Goal: Task Accomplishment & Management: Manage account settings

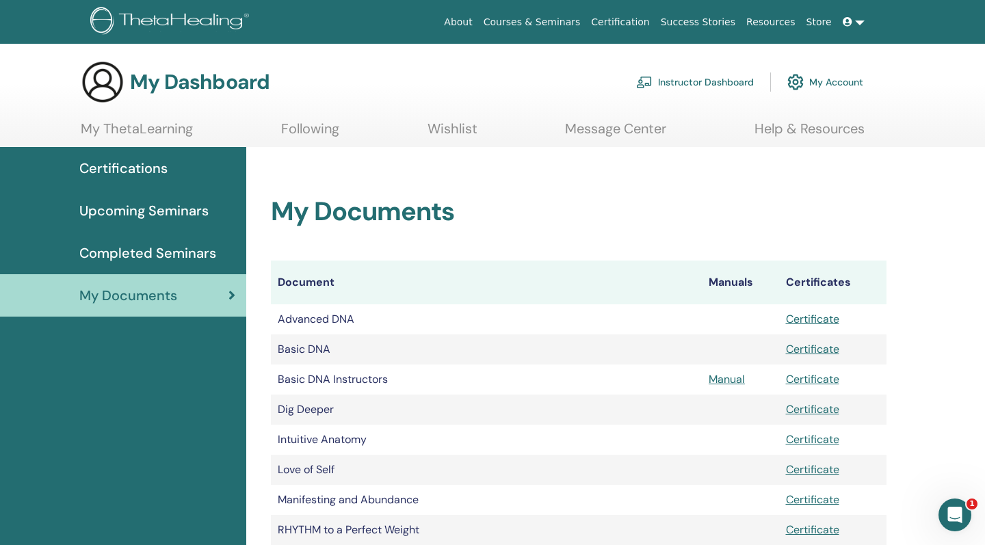
click at [719, 83] on link "Instructor Dashboard" at bounding box center [695, 82] width 118 height 30
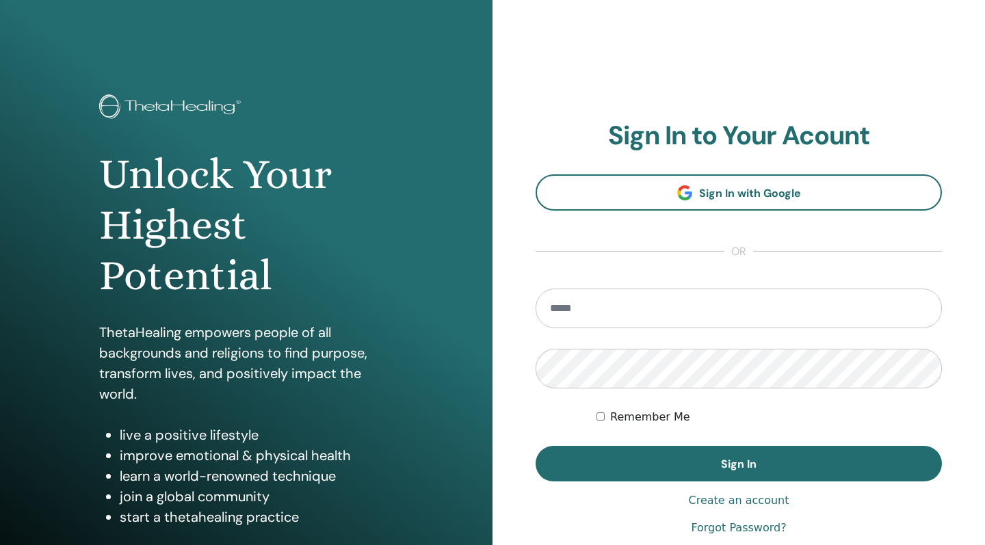
click at [648, 324] on input "email" at bounding box center [738, 309] width 406 height 40
type input "**********"
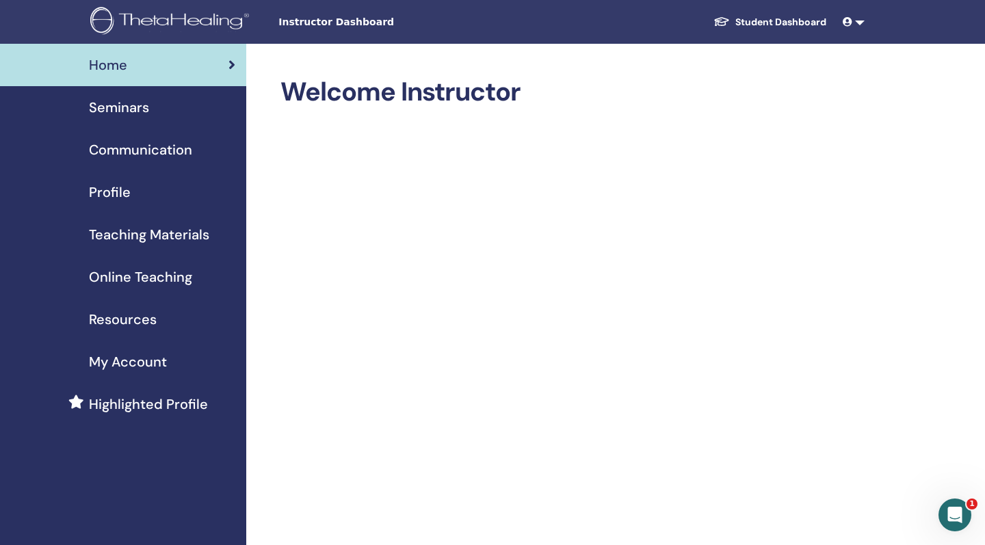
click at [120, 110] on span "Seminars" at bounding box center [119, 107] width 60 height 21
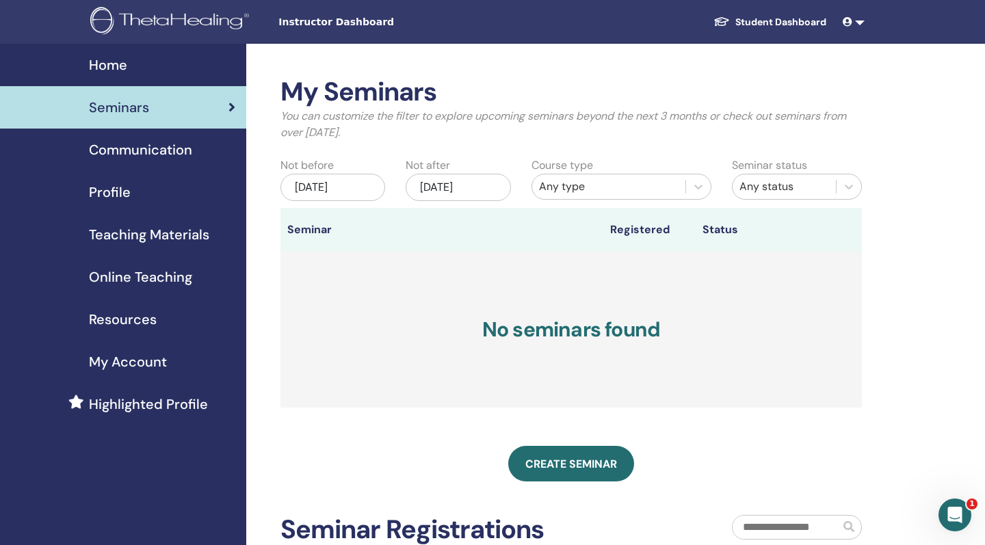
click at [851, 28] on link at bounding box center [853, 22] width 33 height 25
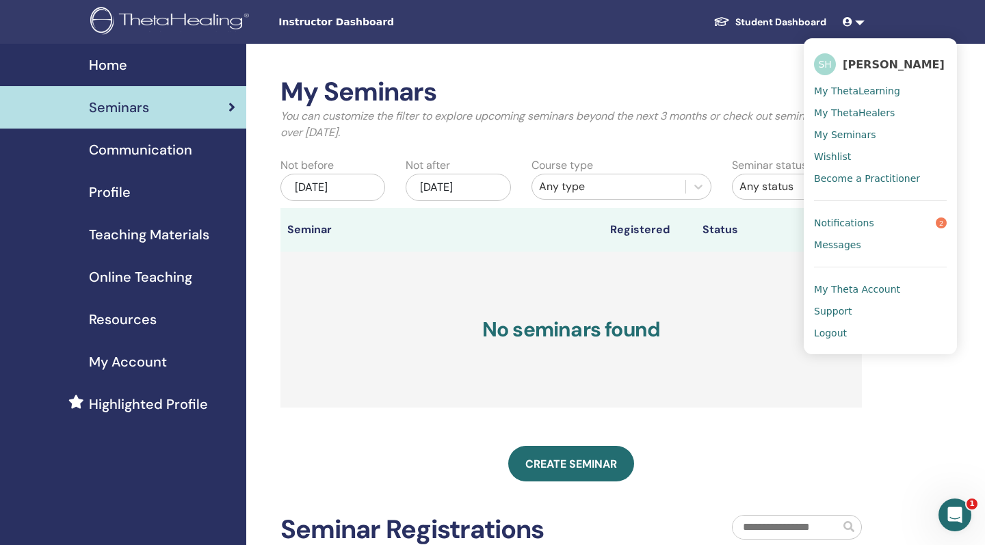
click at [769, 63] on div "My Seminars You can customize the filter to explore upcoming seminars beyond th…" at bounding box center [615, 415] width 739 height 742
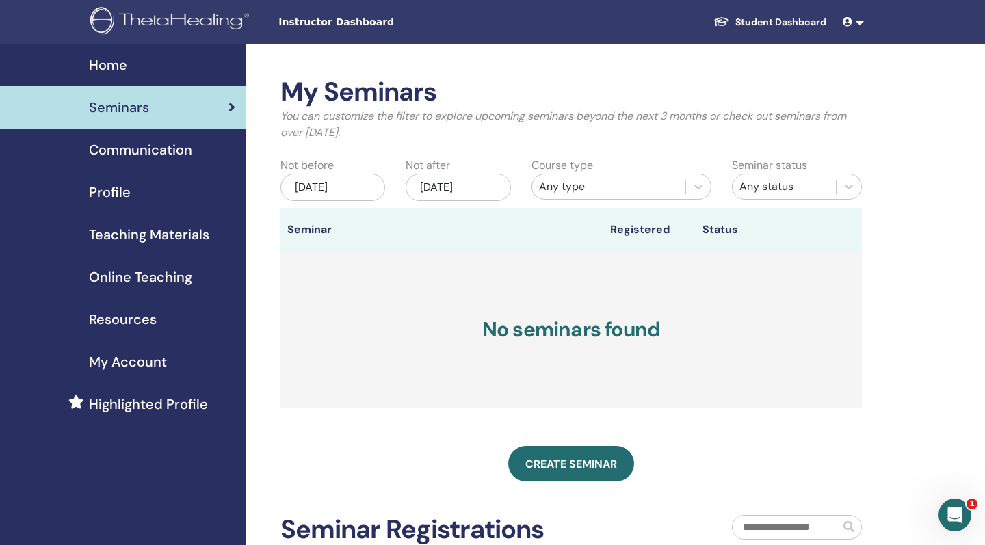
click at [861, 20] on link at bounding box center [853, 22] width 33 height 25
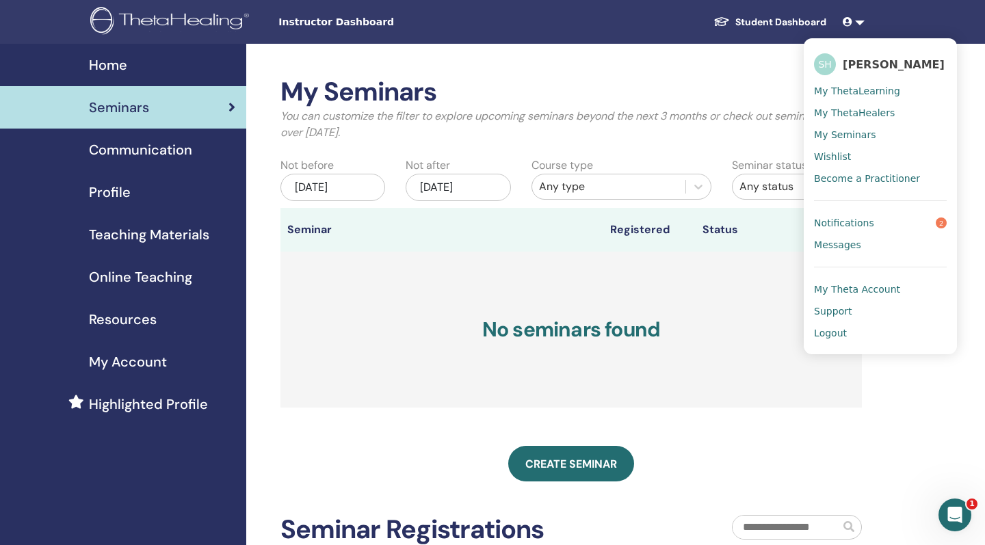
click at [687, 498] on div "My Seminars You can customize the filter to explore upcoming seminars beyond th…" at bounding box center [570, 336] width 581 height 518
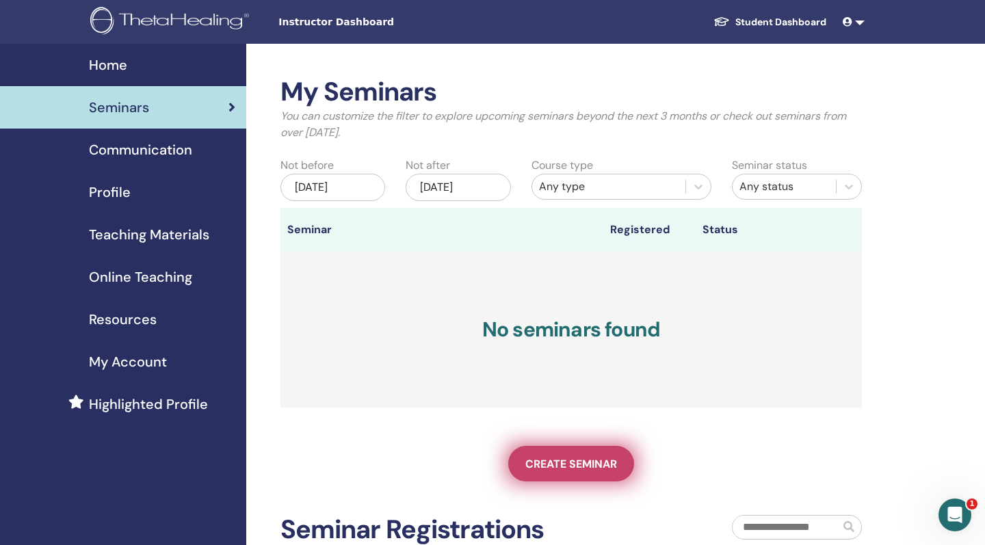
click at [555, 464] on span "Create seminar" at bounding box center [571, 464] width 92 height 14
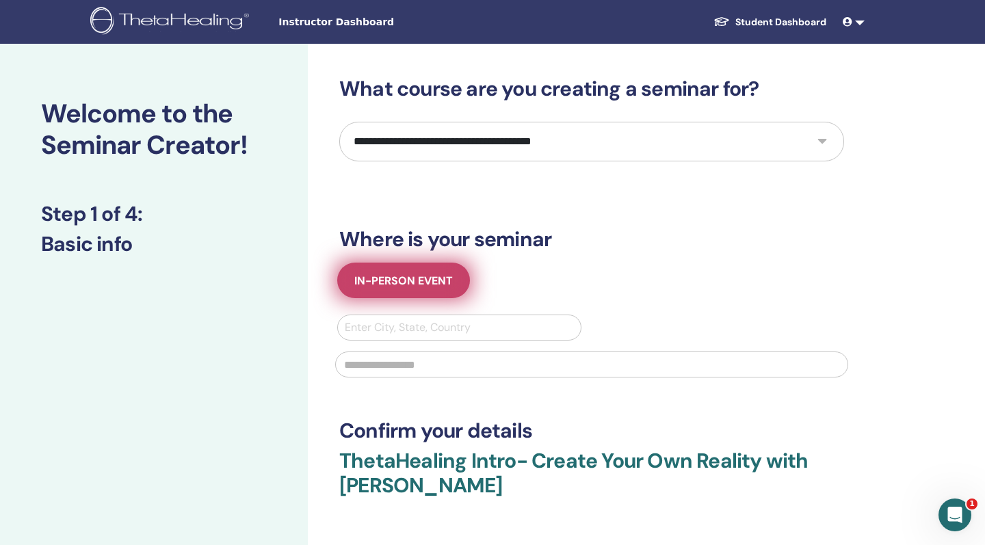
click at [420, 281] on span "In-Person Event" at bounding box center [403, 281] width 98 height 14
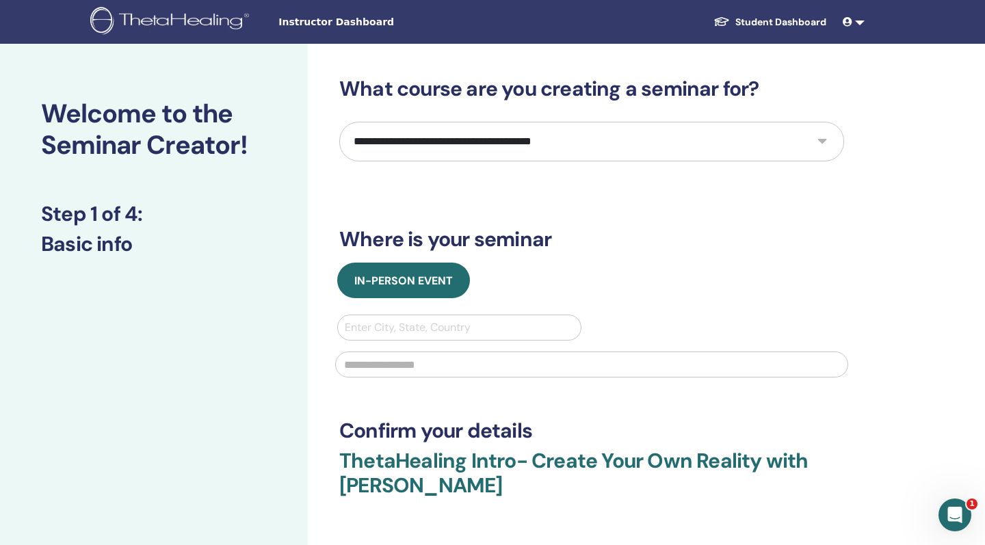
click at [386, 323] on div "Enter City, State, Country" at bounding box center [459, 327] width 229 height 16
type input "*****"
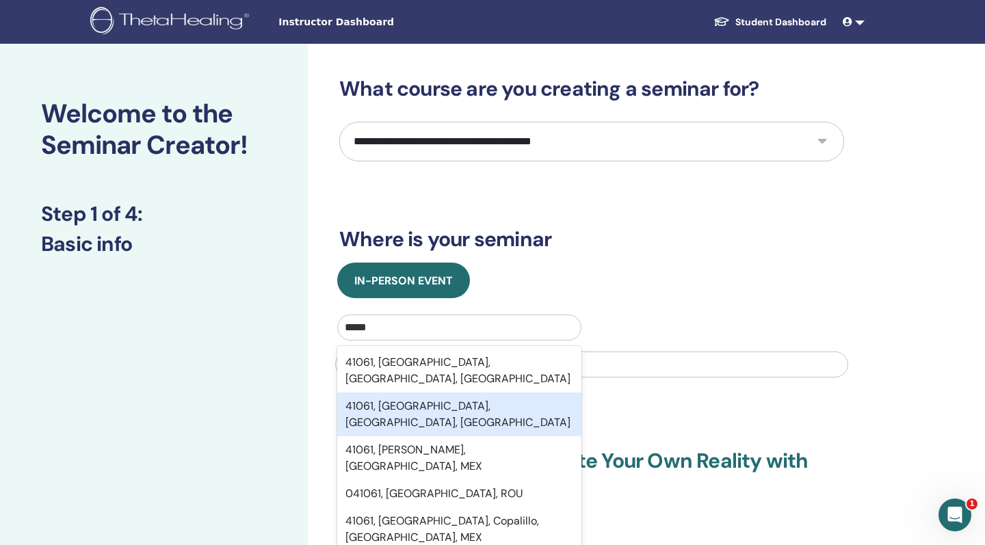
click at [419, 393] on div "41061, [GEOGRAPHIC_DATA], [GEOGRAPHIC_DATA], [GEOGRAPHIC_DATA]" at bounding box center [459, 415] width 244 height 44
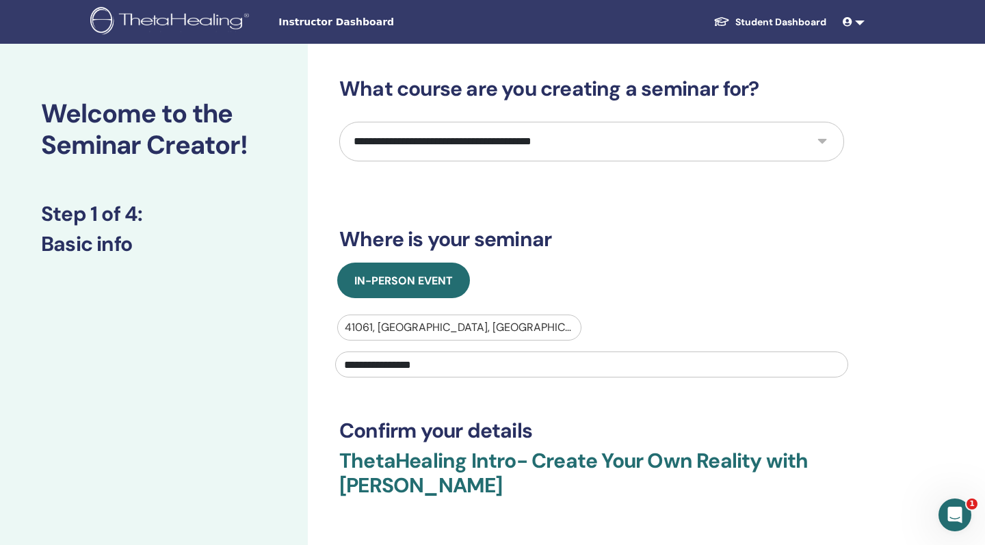
type input "**********"
click at [606, 394] on div "**********" at bounding box center [591, 331] width 505 height 509
click at [530, 363] on input "**********" at bounding box center [591, 364] width 513 height 26
click at [720, 265] on div "In-Person Event" at bounding box center [591, 281] width 525 height 36
select select "*"
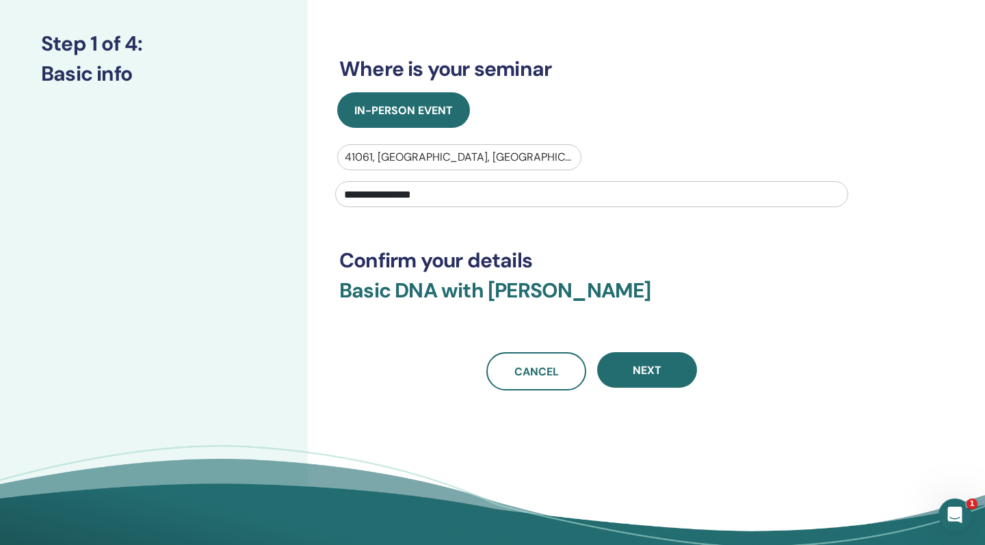
scroll to position [171, 0]
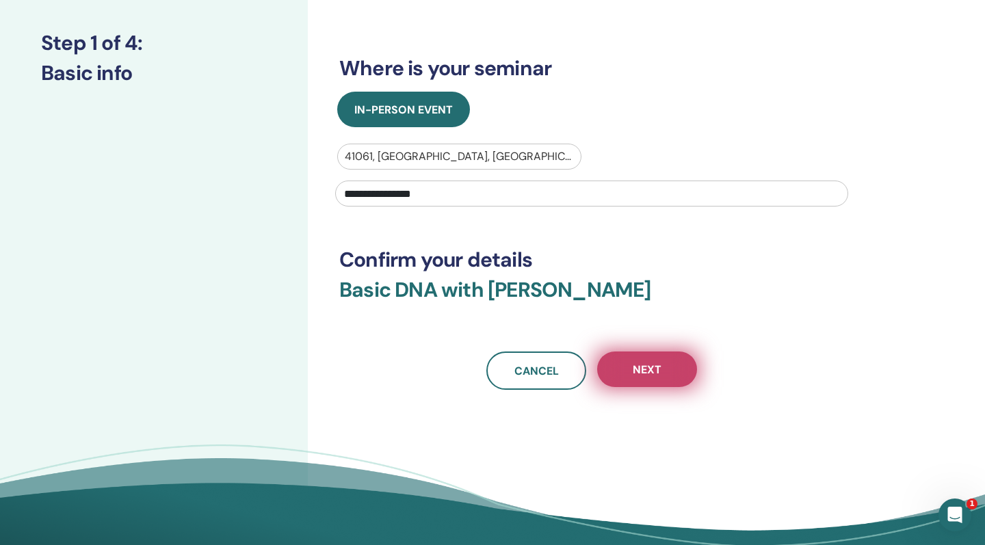
click at [650, 371] on span "Next" at bounding box center [647, 369] width 29 height 14
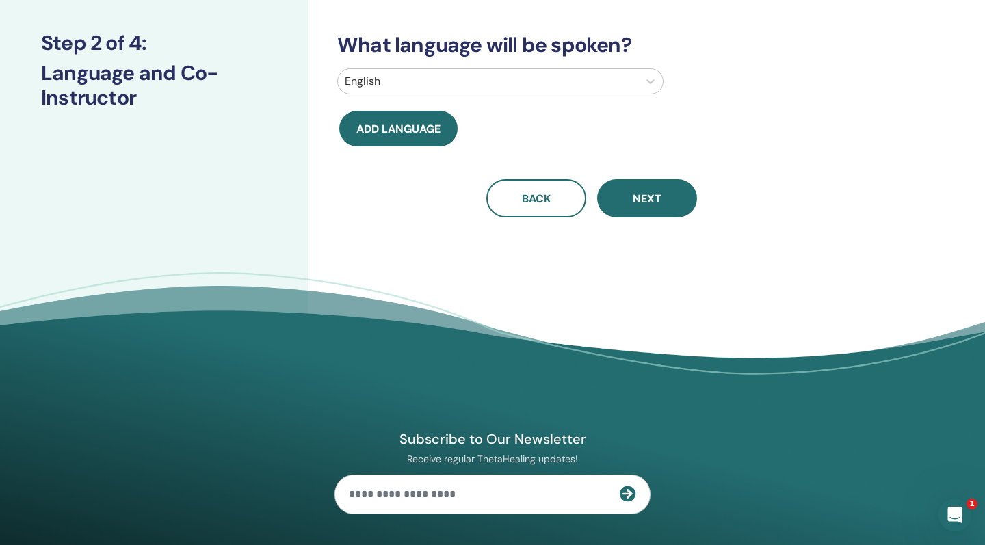
click at [369, 85] on div "English" at bounding box center [488, 81] width 287 height 16
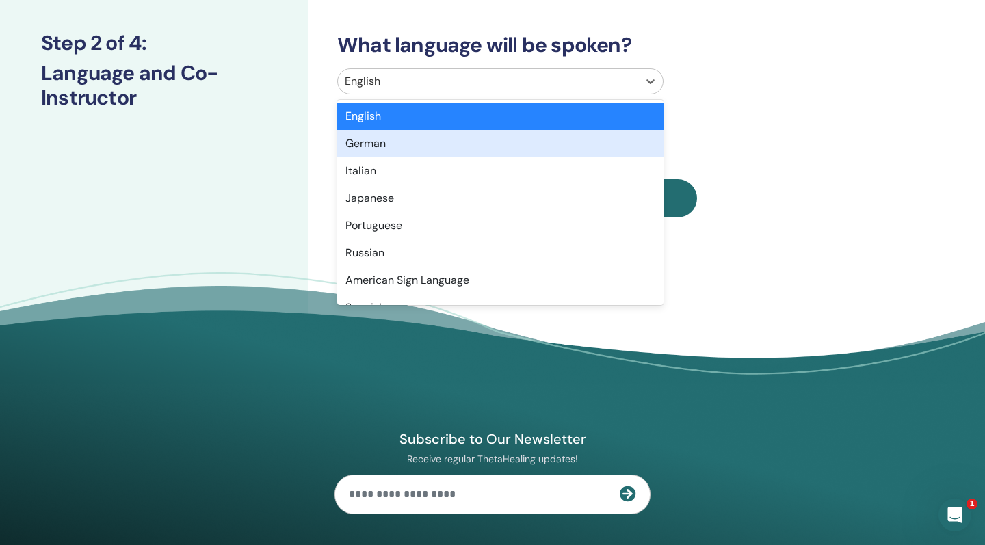
click at [374, 137] on div "German" at bounding box center [500, 143] width 326 height 27
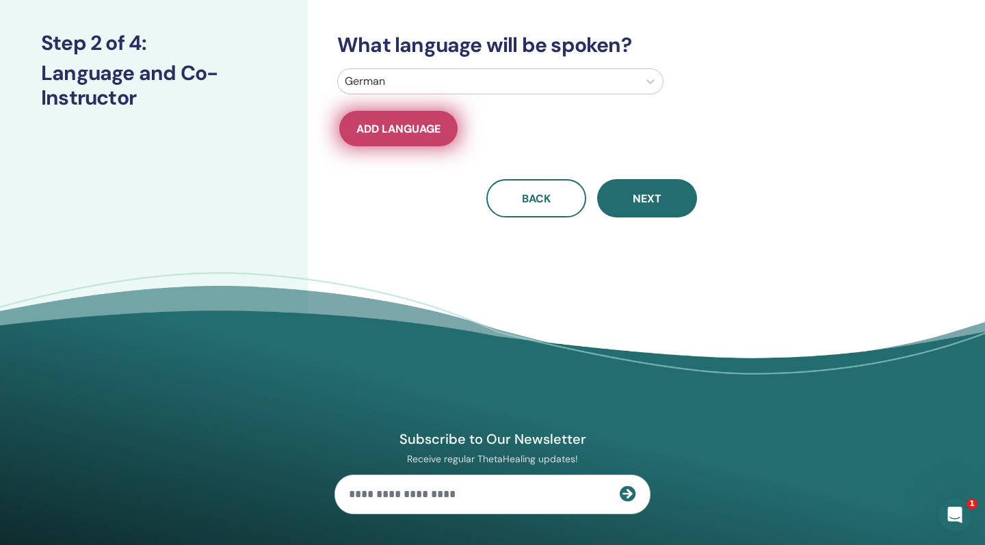
click at [412, 127] on span "Add language" at bounding box center [398, 129] width 84 height 14
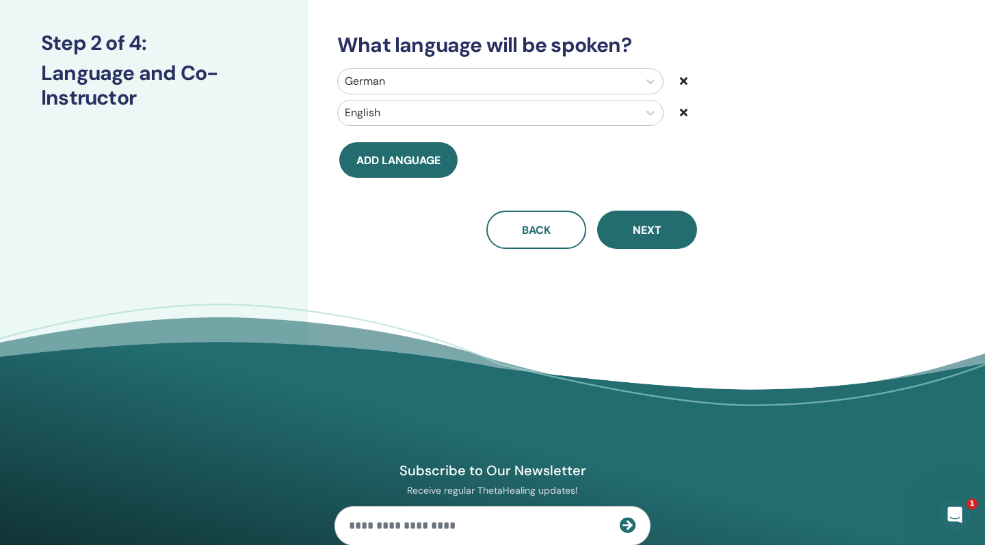
click at [679, 114] on div "English" at bounding box center [503, 113] width 353 height 26
click at [677, 113] on div "English" at bounding box center [503, 113] width 353 height 26
click at [683, 111] on icon at bounding box center [684, 112] width 8 height 11
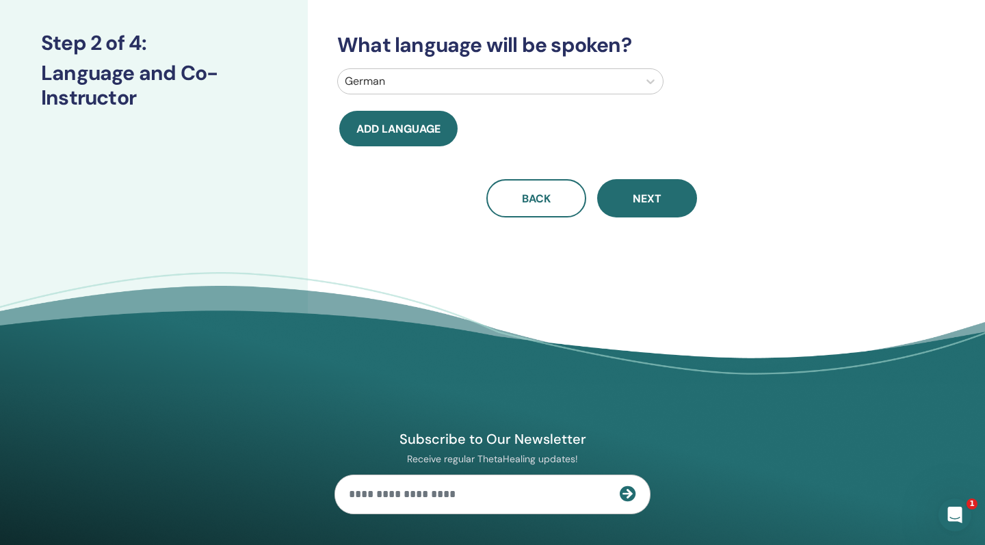
click at [656, 191] on span "Next" at bounding box center [647, 198] width 29 height 14
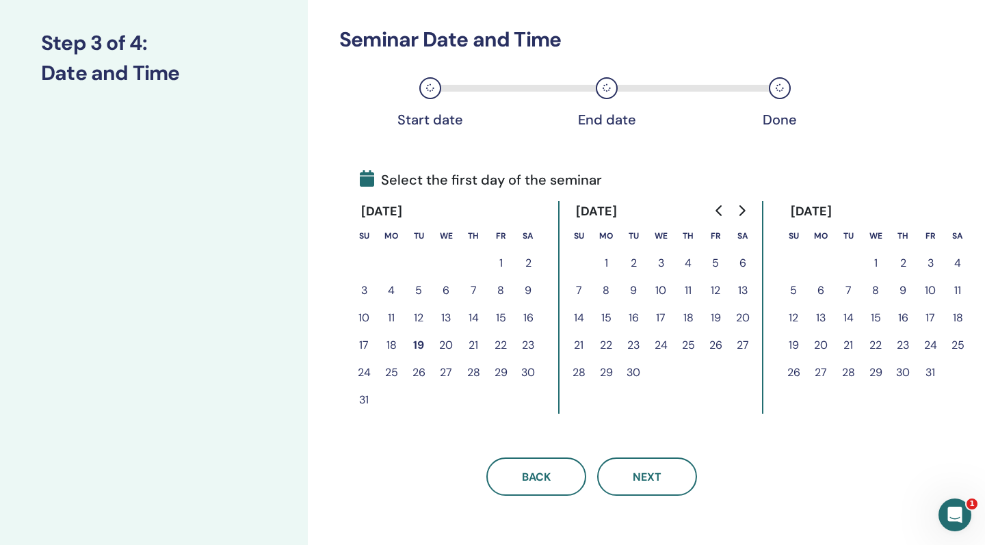
click at [715, 261] on button "5" at bounding box center [715, 263] width 27 height 27
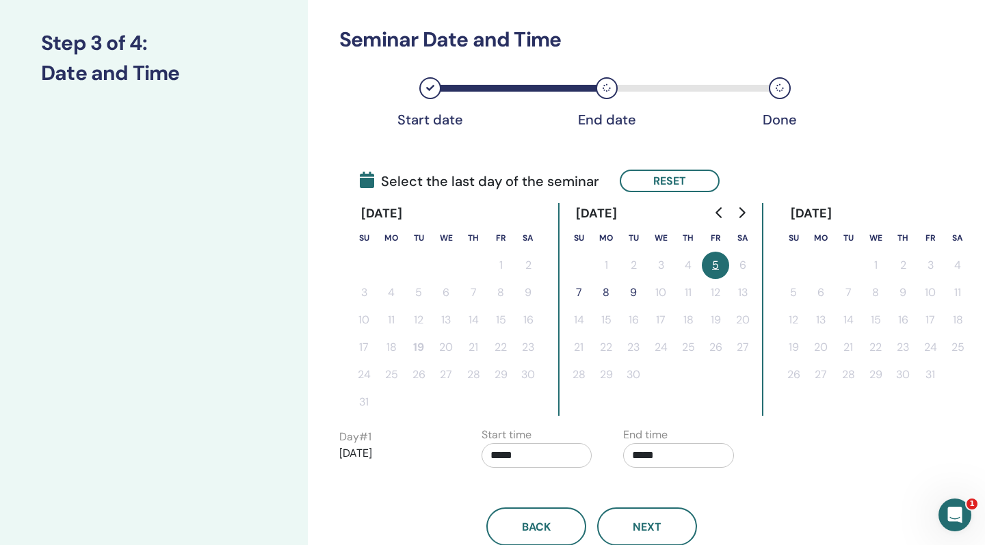
click at [581, 288] on button "7" at bounding box center [578, 292] width 27 height 27
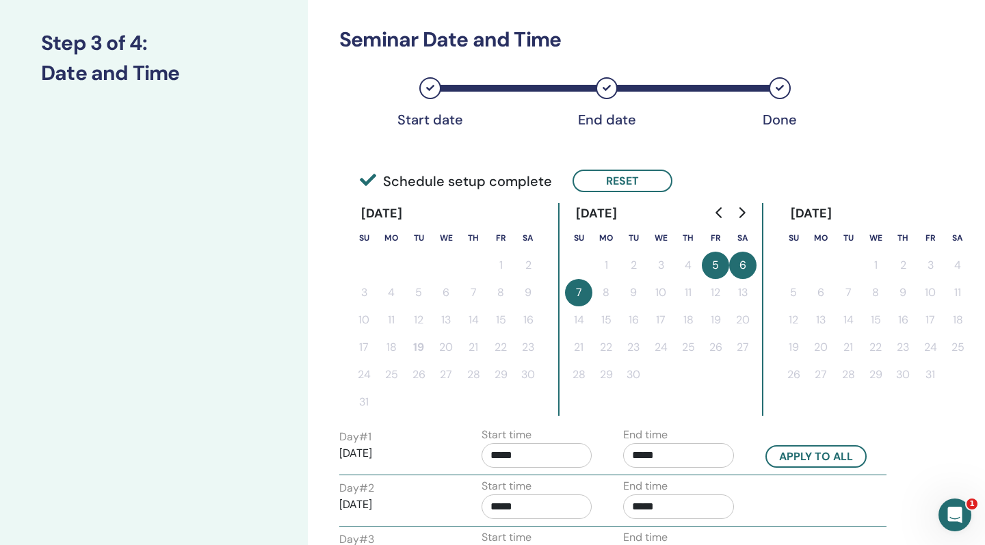
click at [533, 455] on input "*****" at bounding box center [536, 455] width 111 height 25
click at [551, 370] on span "▲" at bounding box center [550, 371] width 27 height 27
click at [553, 374] on span "▲" at bounding box center [550, 371] width 27 height 27
type input "*****"
click at [661, 461] on input "*****" at bounding box center [678, 455] width 111 height 25
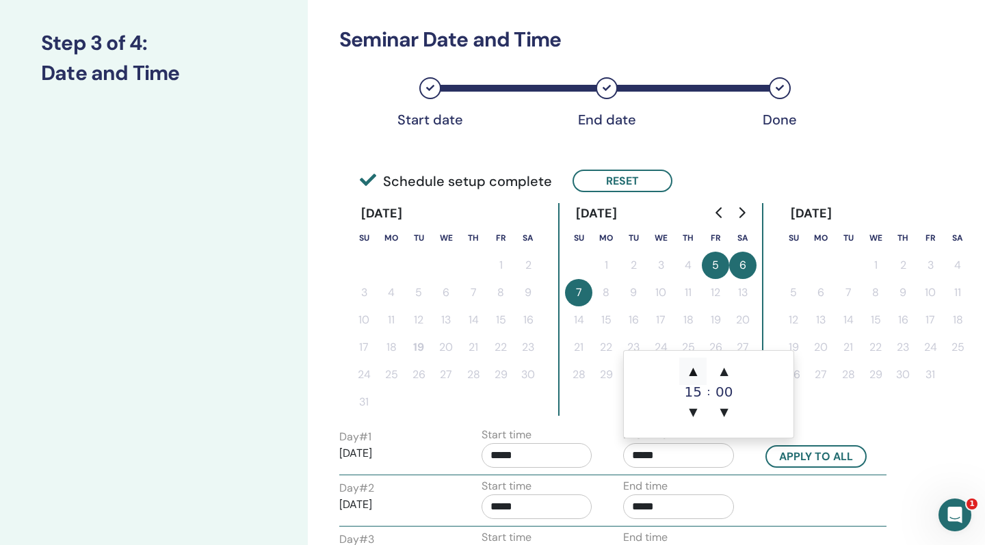
click at [694, 374] on span "▲" at bounding box center [692, 371] width 27 height 27
type input "*****"
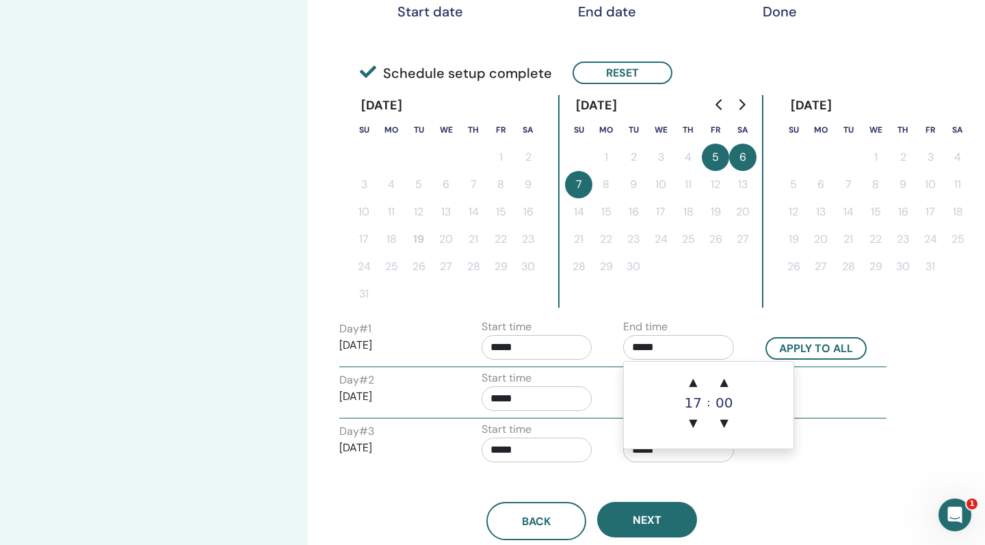
scroll to position [292, 0]
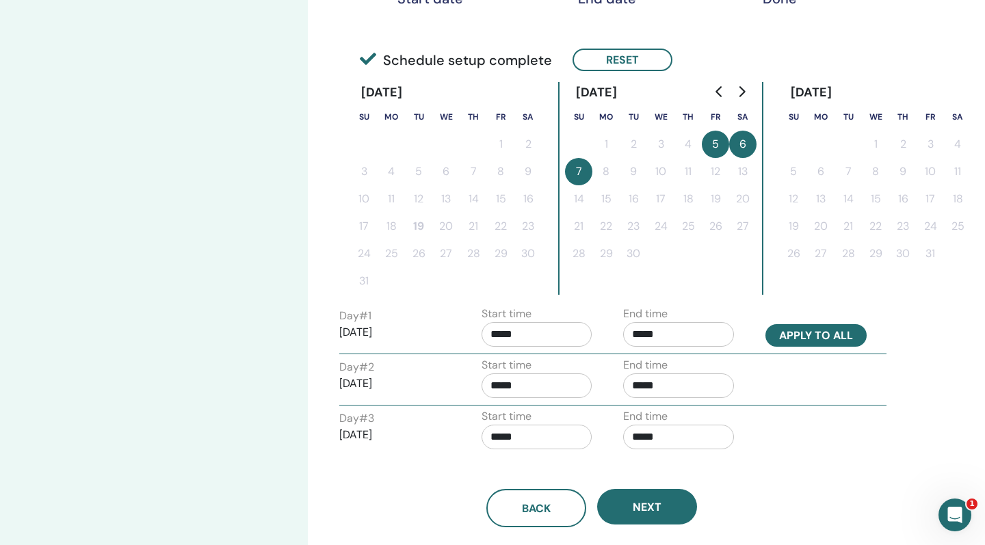
click at [816, 336] on button "Apply to all" at bounding box center [815, 335] width 101 height 23
type input "*****"
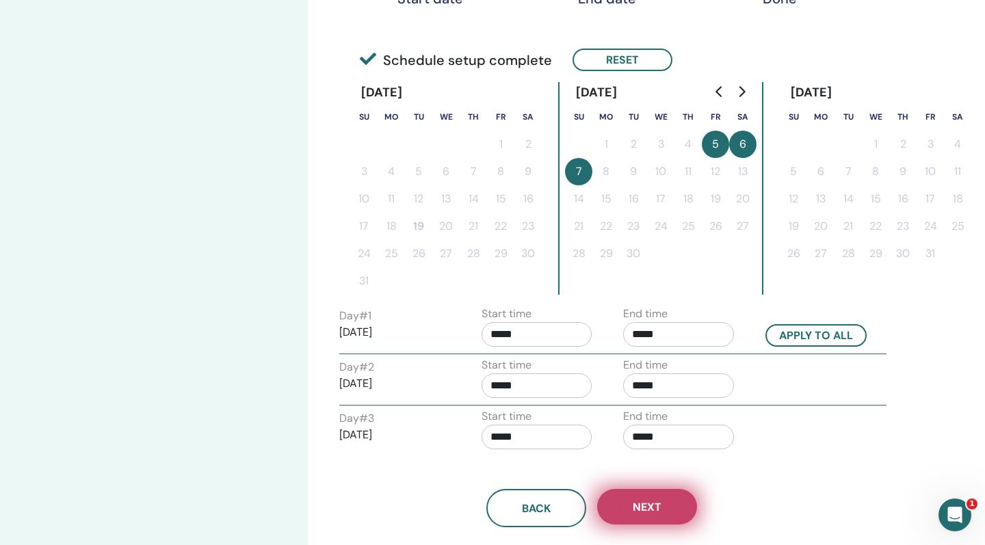
click at [648, 507] on span "Next" at bounding box center [647, 507] width 29 height 14
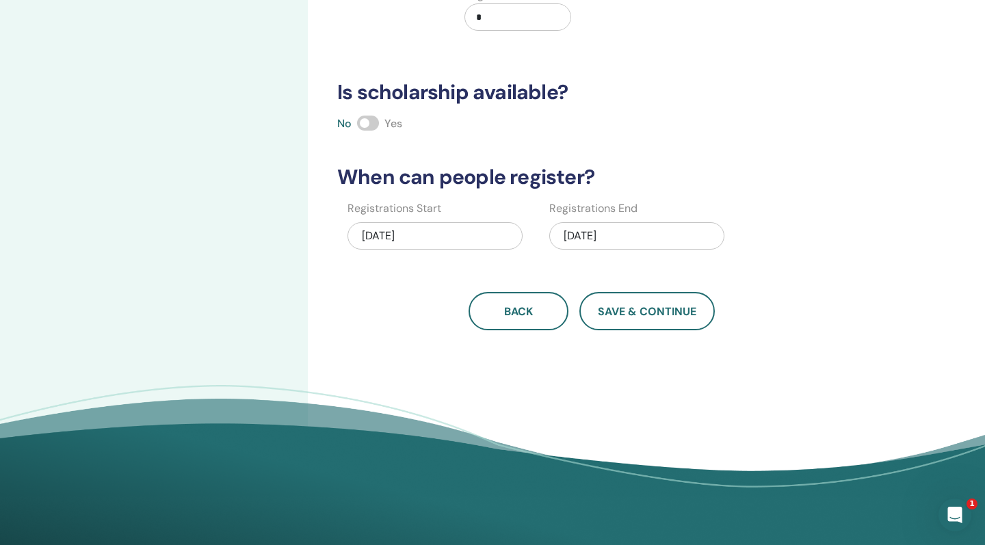
click at [374, 239] on div "08/19/2025" at bounding box center [434, 235] width 175 height 27
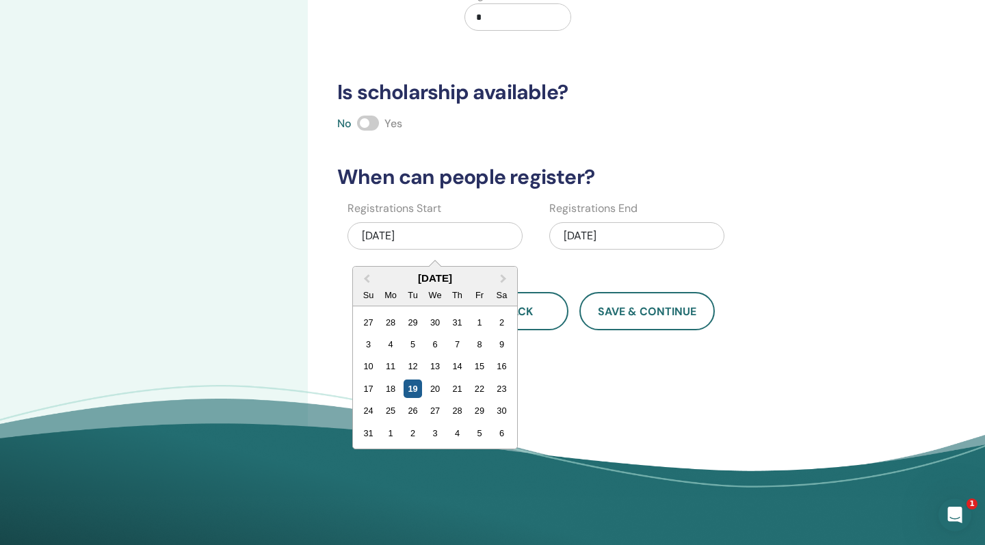
click at [417, 382] on div "19" at bounding box center [412, 389] width 18 height 18
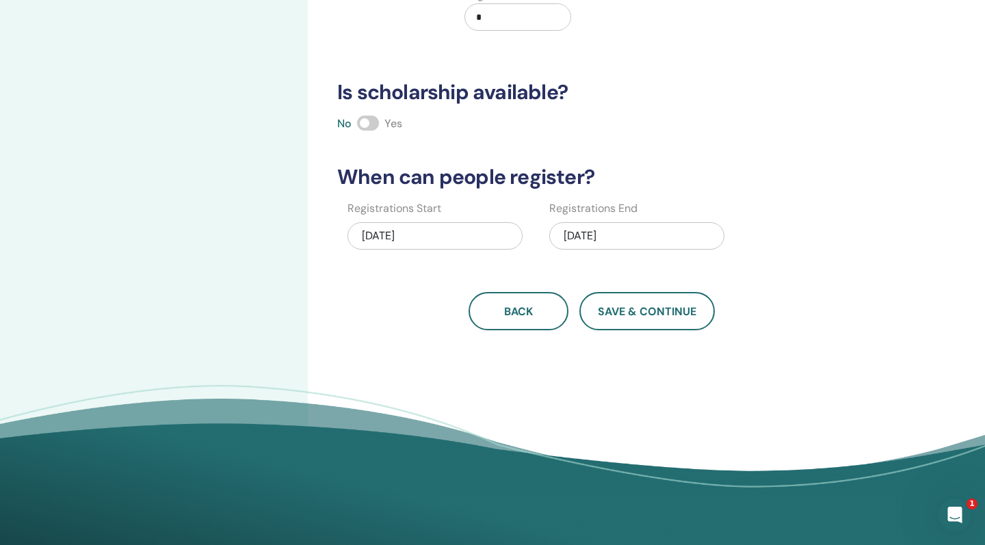
click at [604, 237] on div "09/07/2025" at bounding box center [636, 235] width 175 height 27
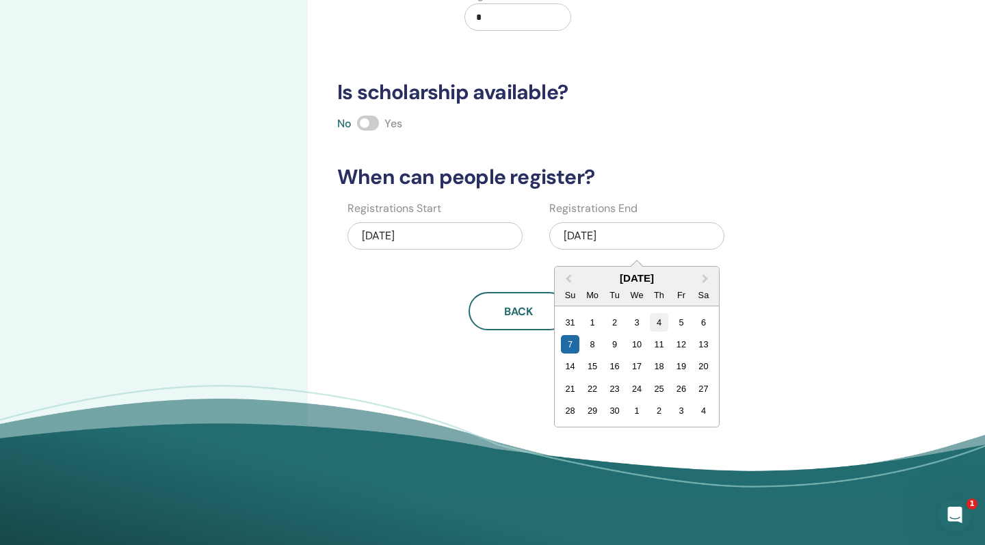
click at [664, 323] on div "4" at bounding box center [659, 322] width 18 height 18
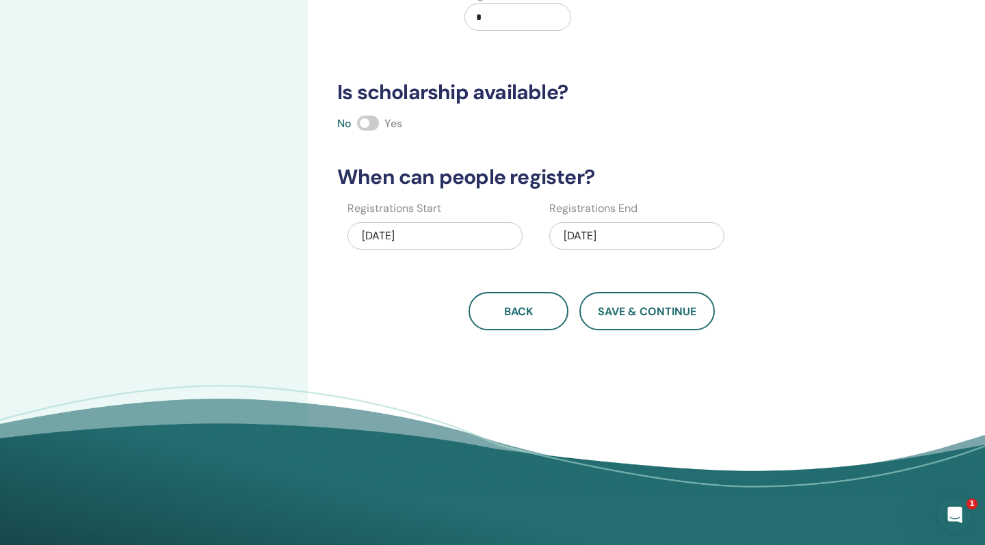
click at [620, 219] on div "09/04/2025" at bounding box center [636, 238] width 175 height 42
click at [641, 233] on div "09/04/2025" at bounding box center [636, 235] width 175 height 27
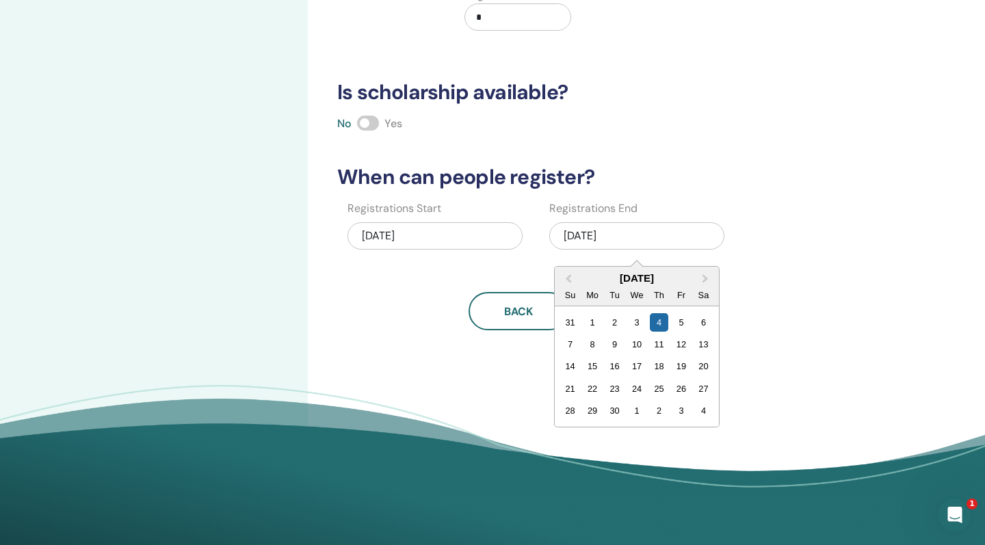
click at [698, 184] on h3 "When can people register?" at bounding box center [591, 177] width 525 height 25
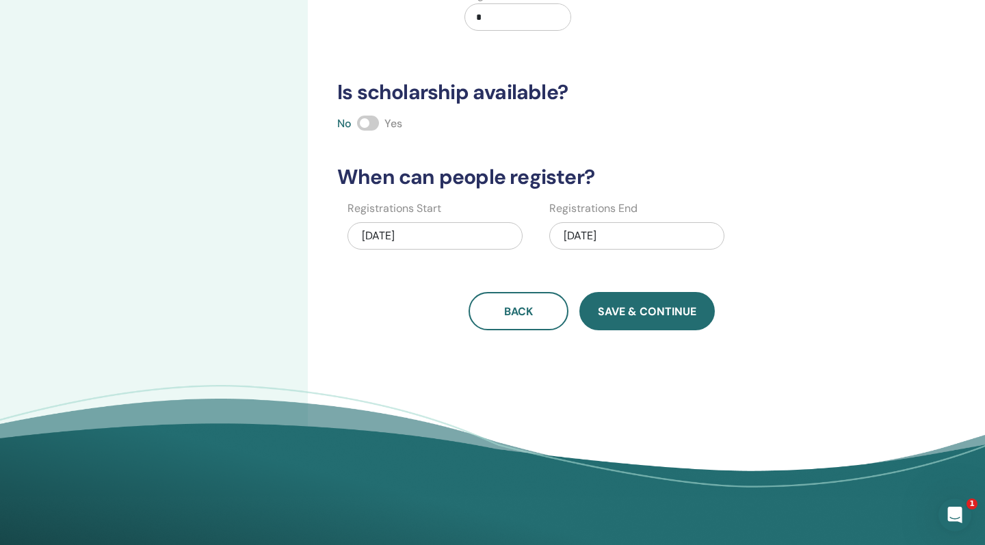
click at [655, 311] on span "Save & Continue" at bounding box center [647, 311] width 98 height 14
click at [622, 318] on span "Save & Continue" at bounding box center [647, 311] width 98 height 14
click at [593, 243] on div "09/04/2025" at bounding box center [636, 235] width 175 height 27
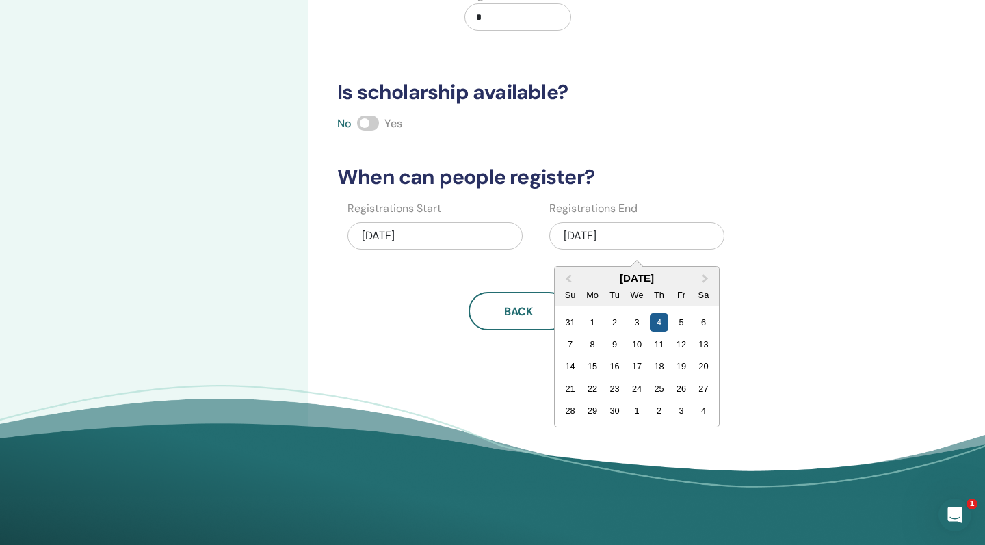
click at [656, 322] on div "4" at bounding box center [659, 322] width 18 height 18
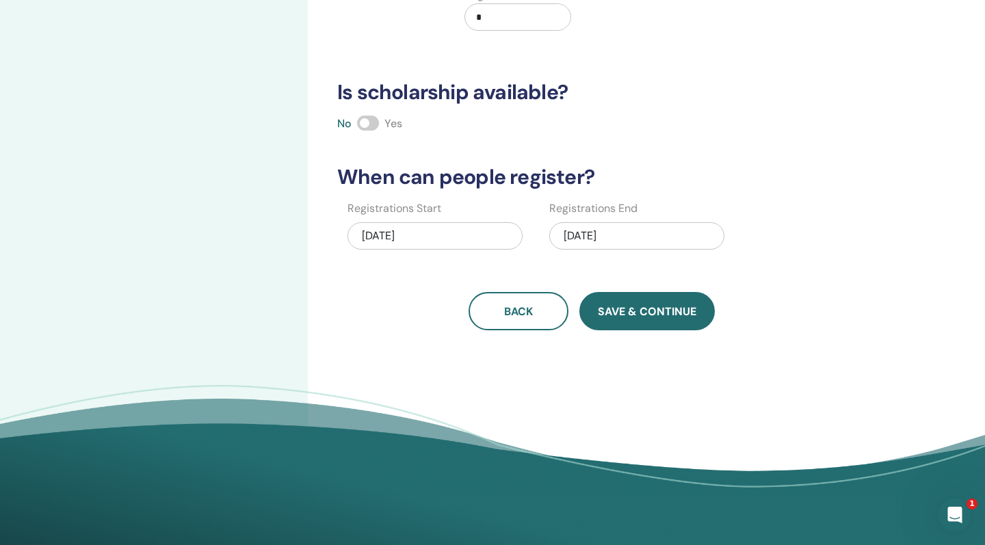
click at [630, 308] on span "Save & Continue" at bounding box center [647, 311] width 98 height 14
click at [423, 230] on div "08/19/2025" at bounding box center [434, 235] width 175 height 27
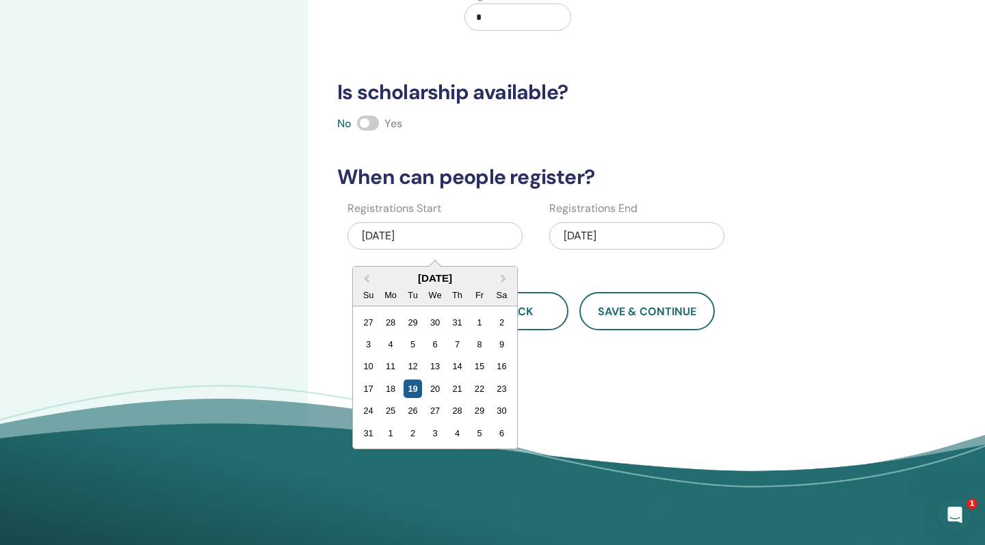
click at [410, 390] on div "19" at bounding box center [412, 389] width 18 height 18
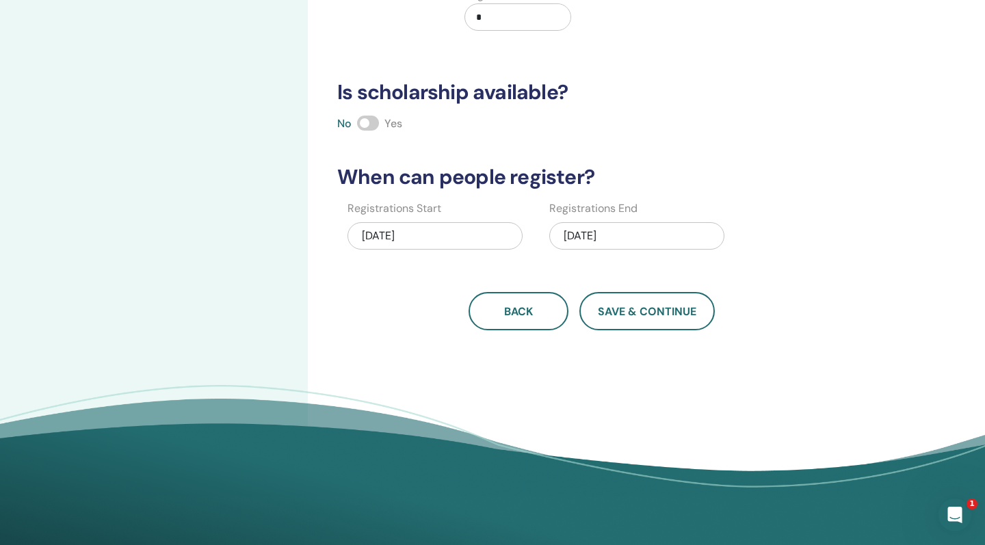
click at [635, 239] on div "09/04/2025" at bounding box center [636, 235] width 175 height 27
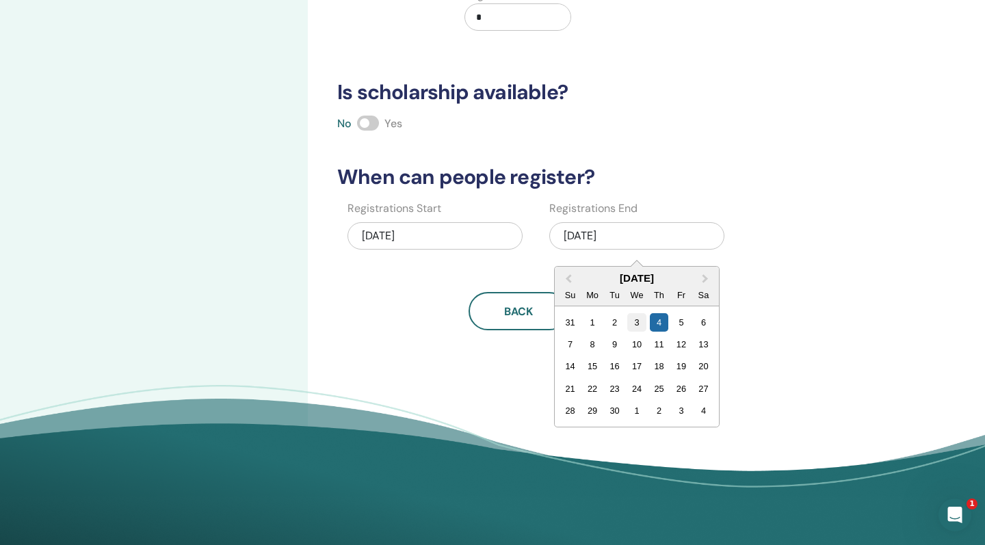
click at [636, 319] on div "3" at bounding box center [636, 322] width 18 height 18
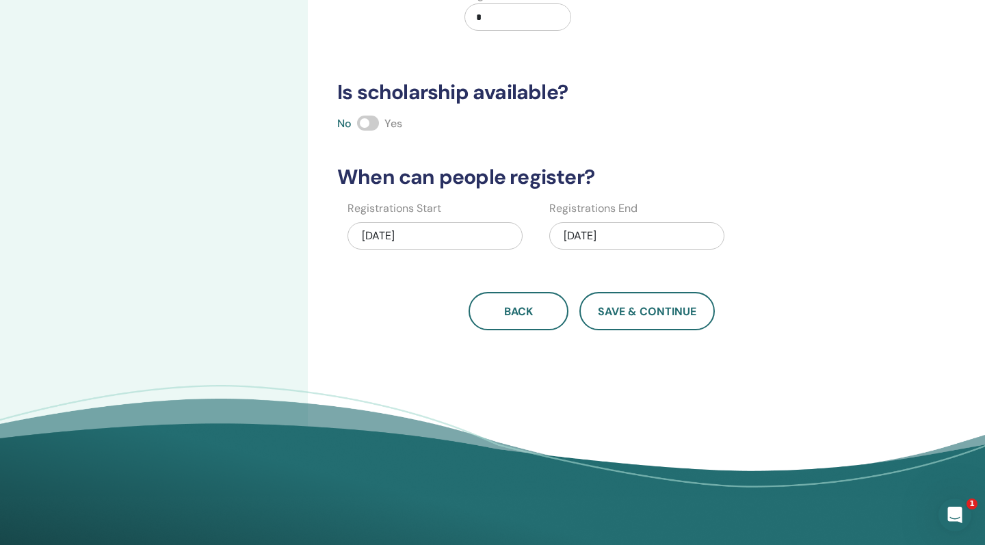
click at [612, 236] on div "09/03/2025" at bounding box center [636, 235] width 175 height 27
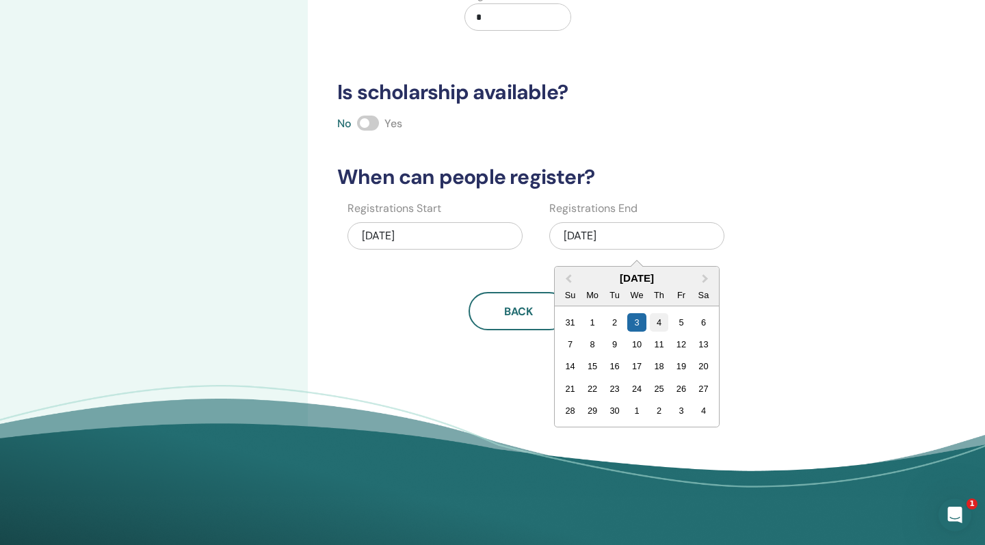
click at [658, 321] on div "4" at bounding box center [659, 322] width 18 height 18
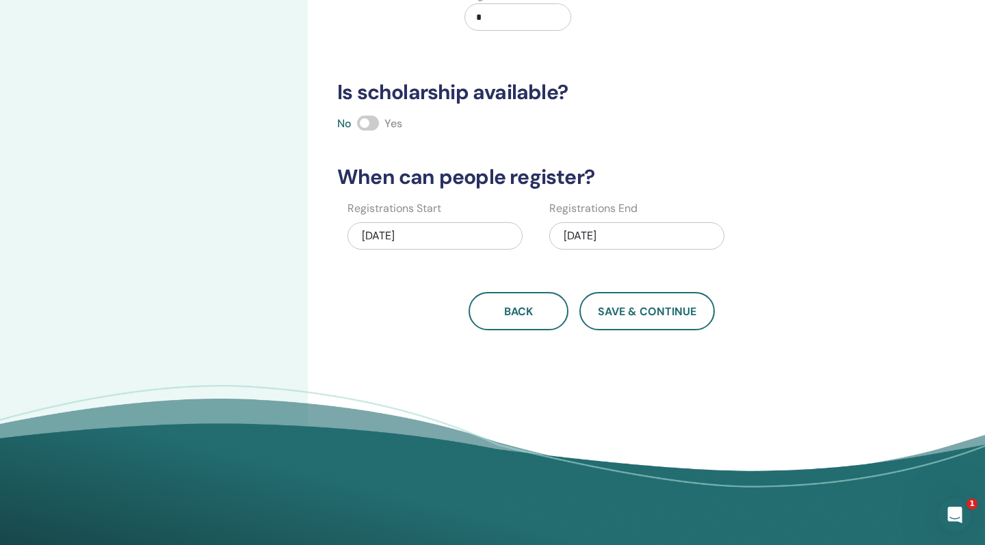
click at [369, 121] on span at bounding box center [368, 123] width 22 height 15
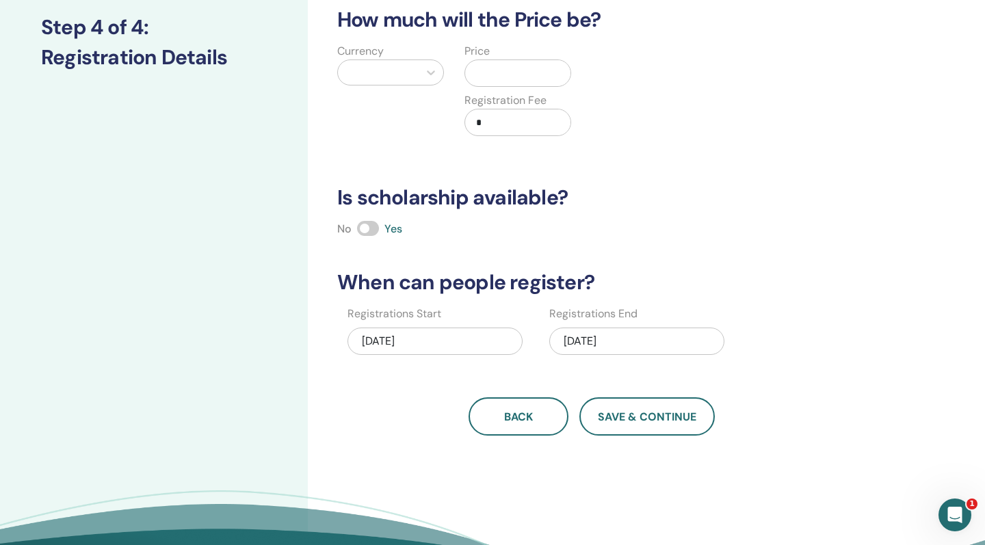
click at [370, 225] on span at bounding box center [368, 228] width 22 height 15
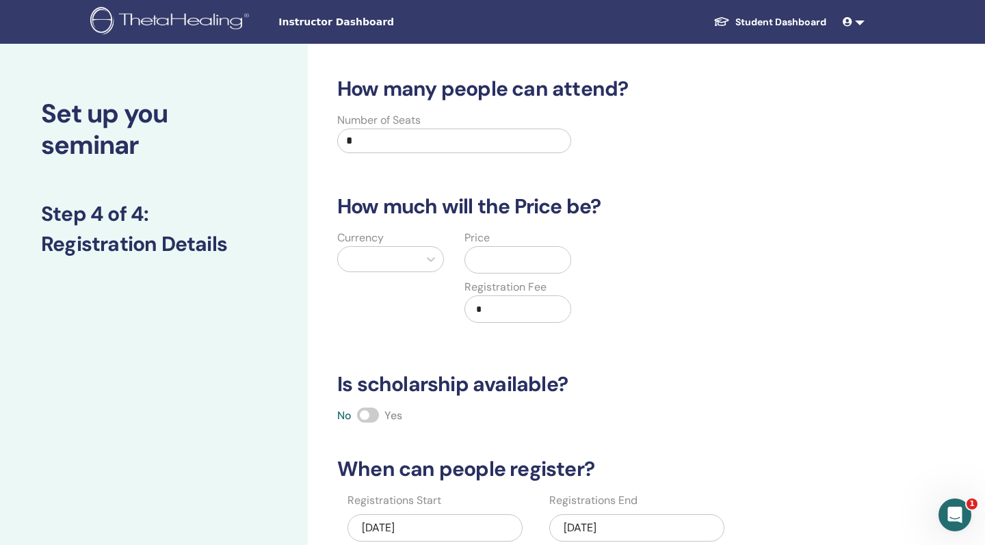
scroll to position [0, 0]
click at [375, 141] on input "*" at bounding box center [454, 141] width 234 height 25
type input "**"
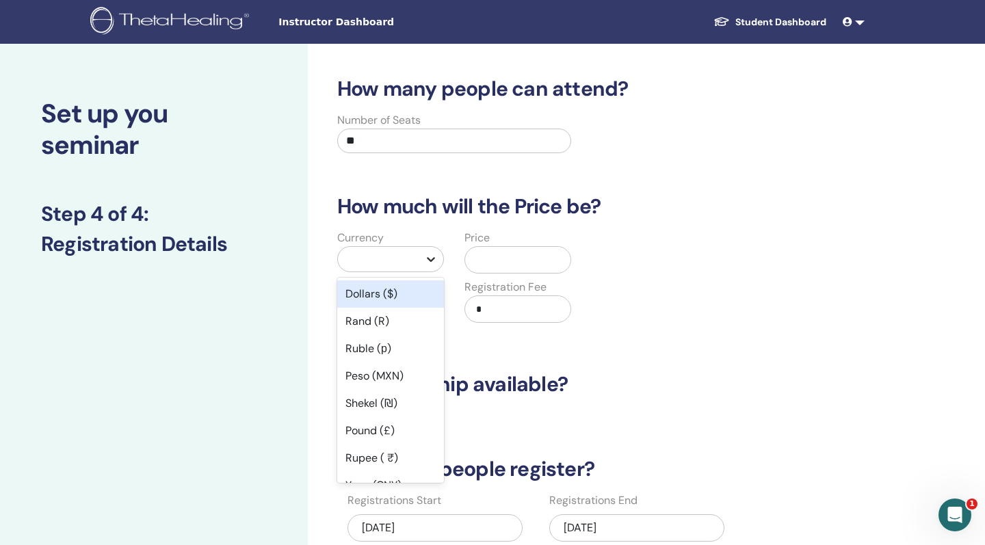
click at [419, 255] on div at bounding box center [430, 259] width 25 height 25
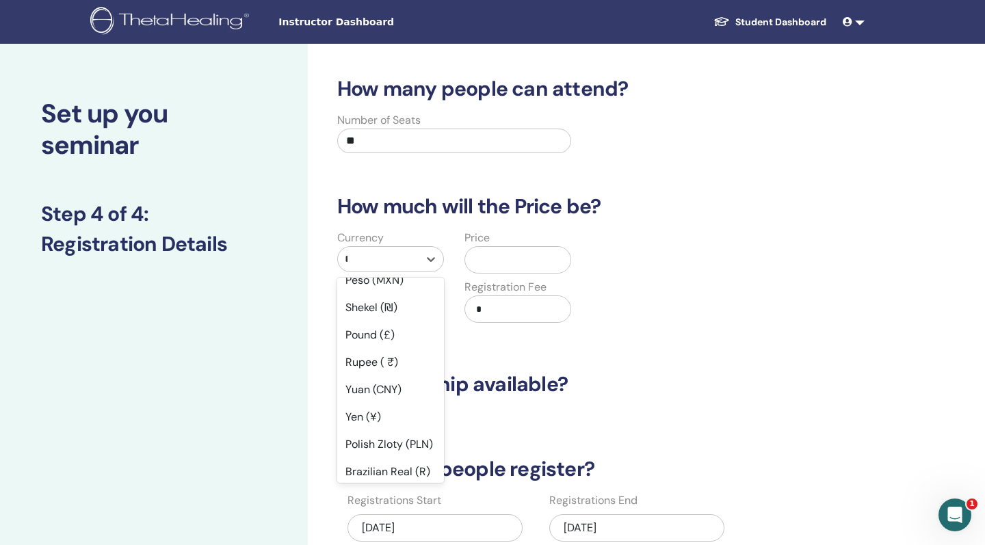
scroll to position [94, 0]
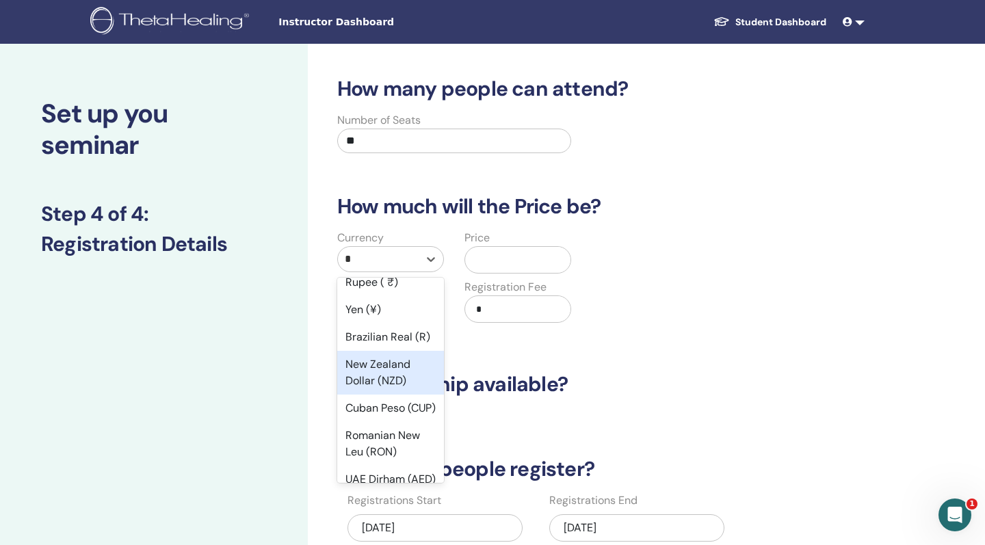
type input "**"
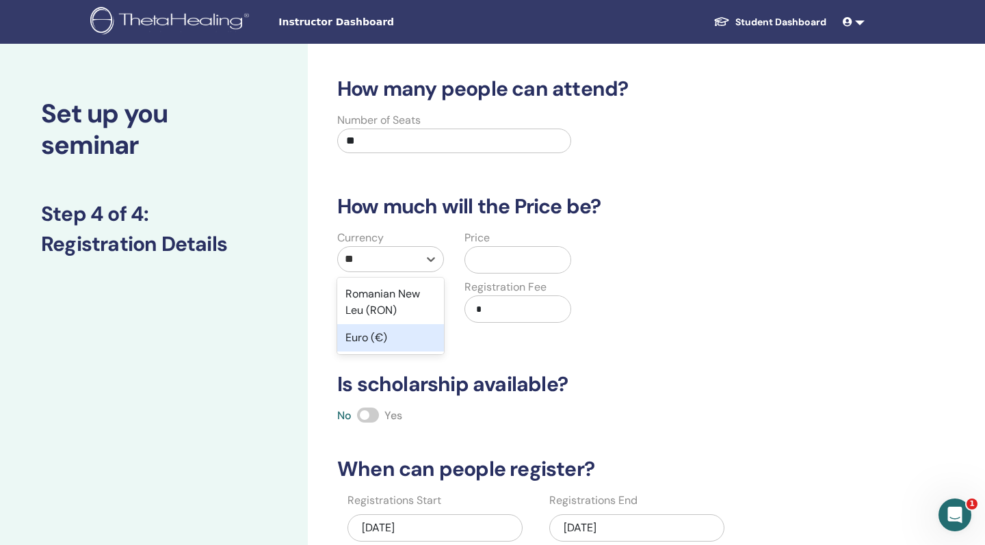
click at [402, 337] on div "Euro (€)" at bounding box center [390, 337] width 107 height 27
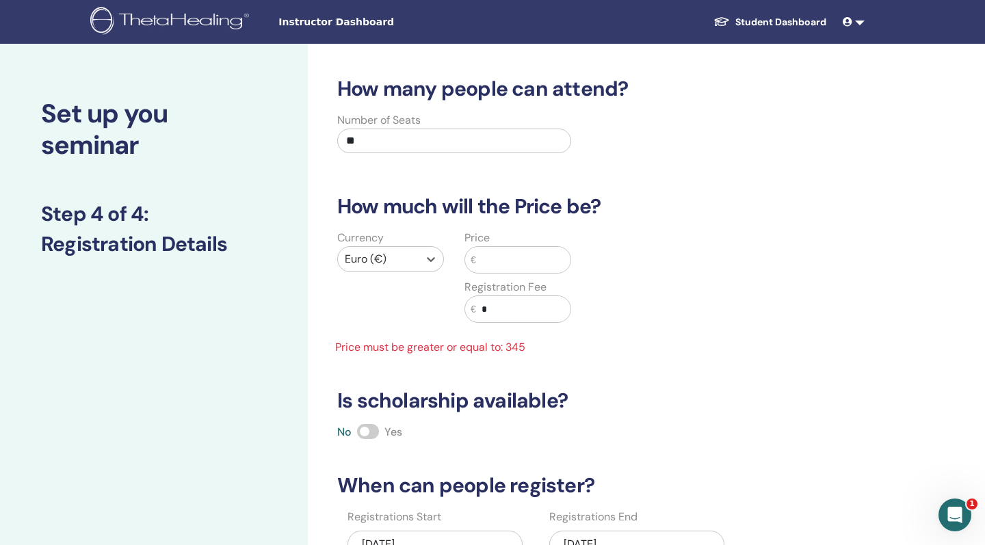
click at [481, 266] on input "text" at bounding box center [523, 260] width 94 height 26
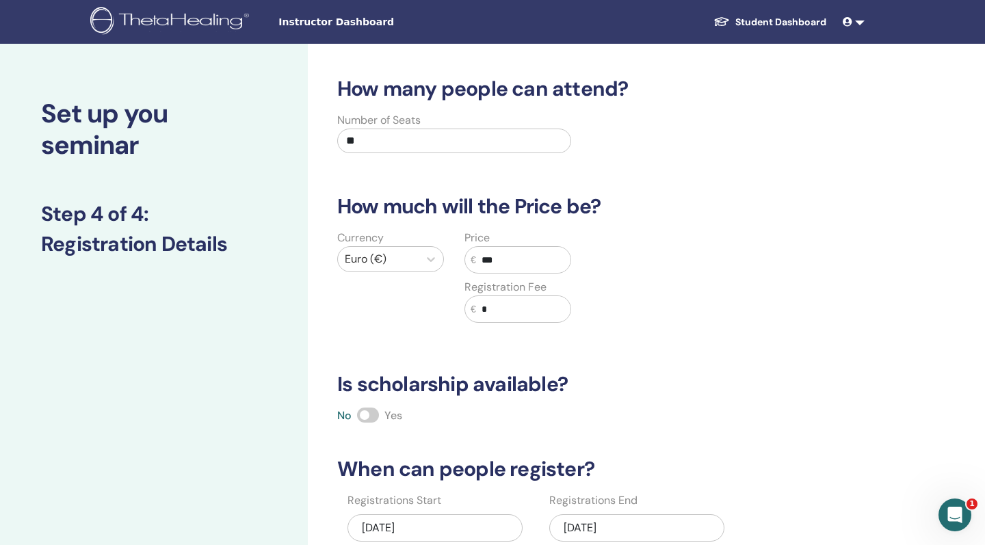
type input "***"
click at [494, 300] on input "*" at bounding box center [523, 309] width 94 height 26
click at [688, 386] on h3 "Is scholarship available?" at bounding box center [591, 384] width 525 height 25
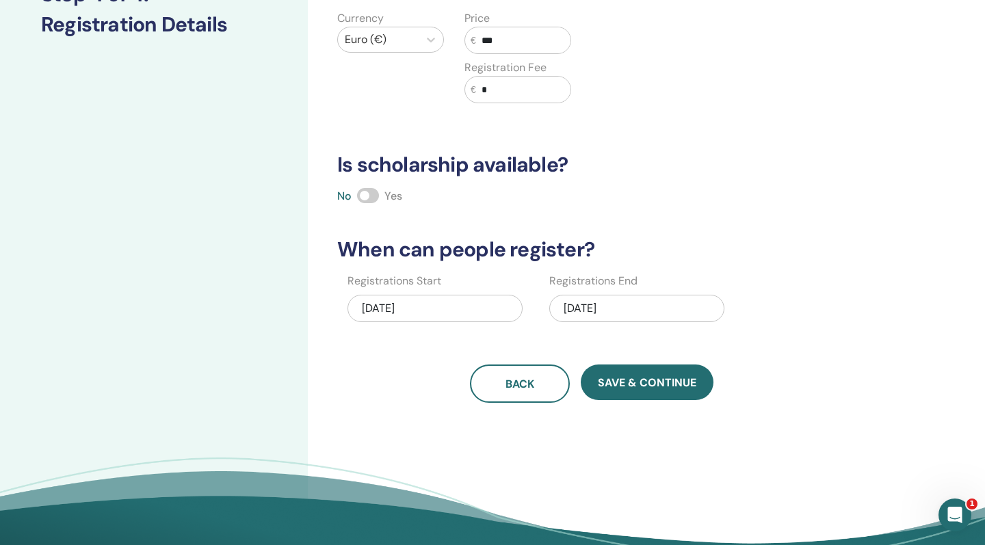
scroll to position [220, 0]
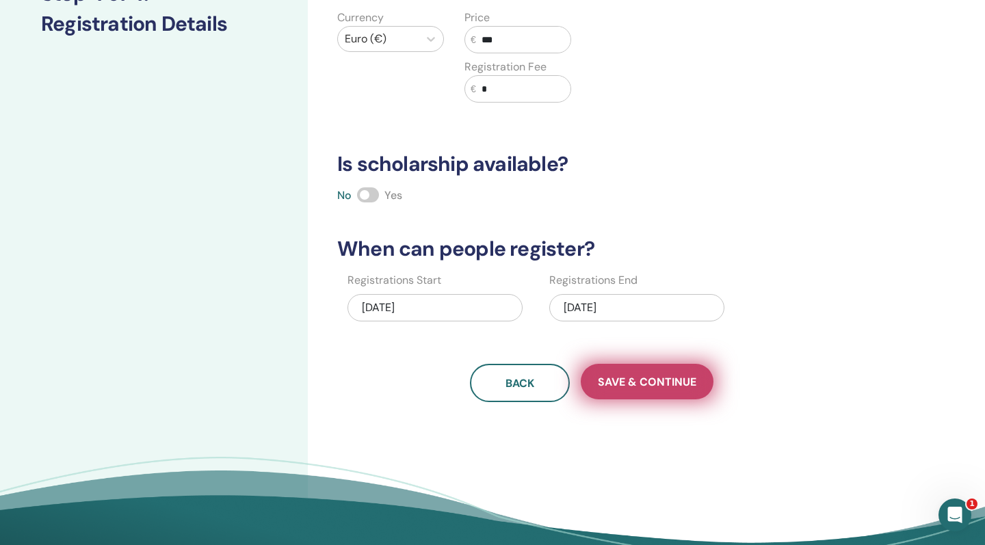
click at [654, 384] on span "Save & Continue" at bounding box center [647, 382] width 98 height 14
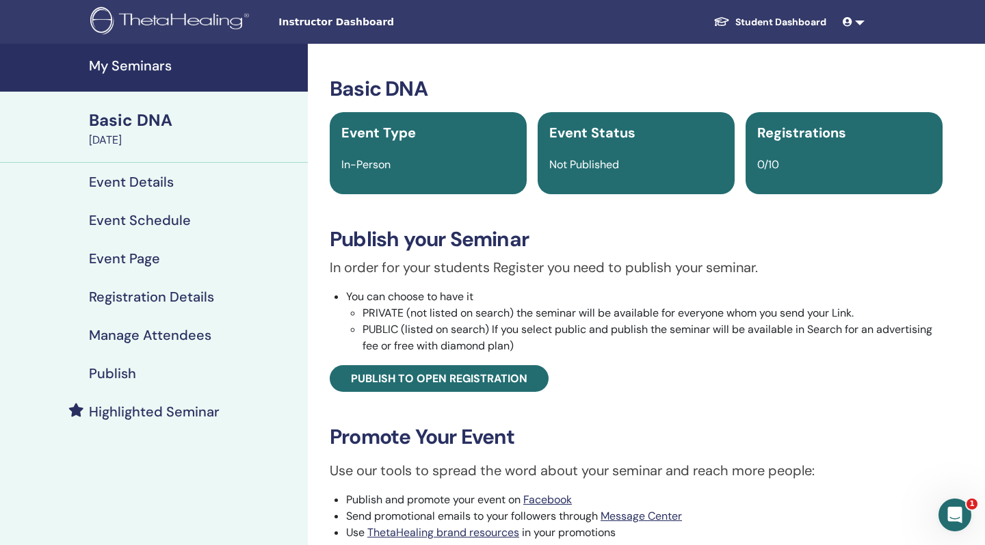
click at [423, 166] on div "In-Person" at bounding box center [428, 165] width 190 height 16
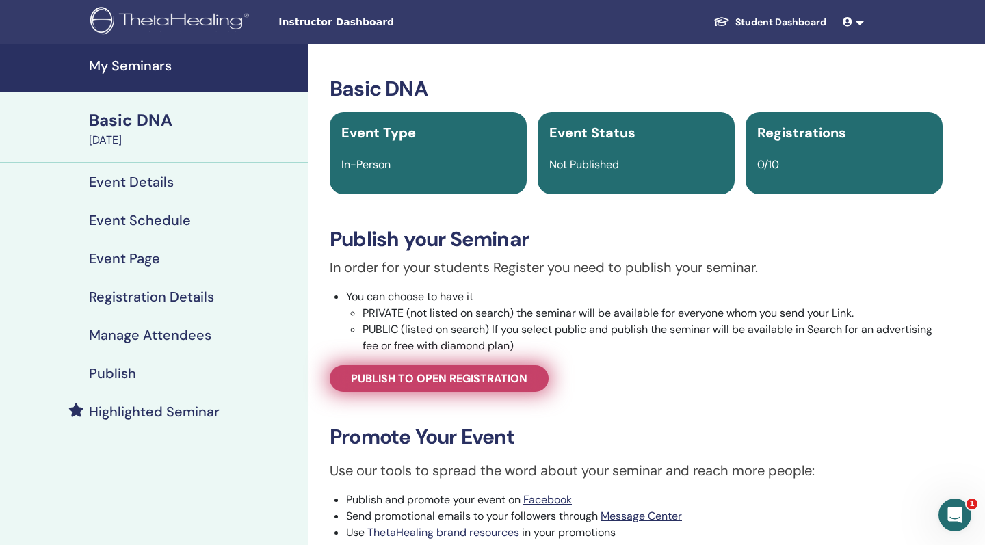
click at [502, 374] on span "Publish to open registration" at bounding box center [439, 378] width 176 height 14
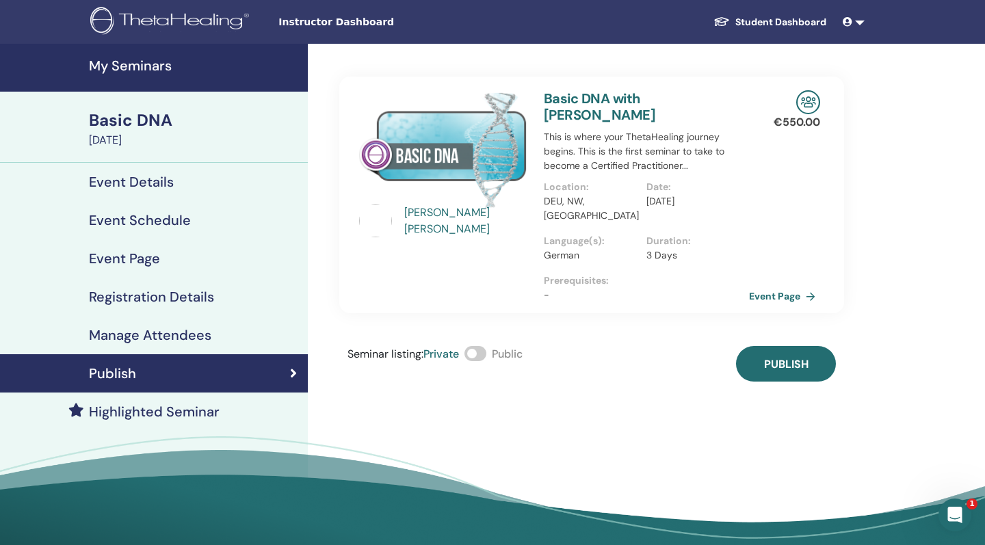
click at [477, 346] on span at bounding box center [475, 353] width 22 height 15
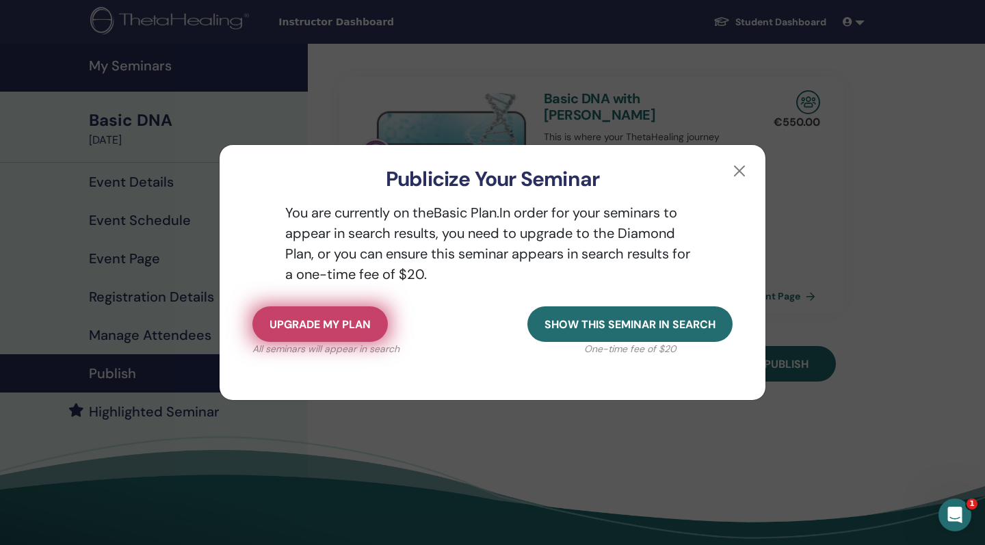
click at [360, 320] on span "Upgrade my plan" at bounding box center [319, 324] width 101 height 14
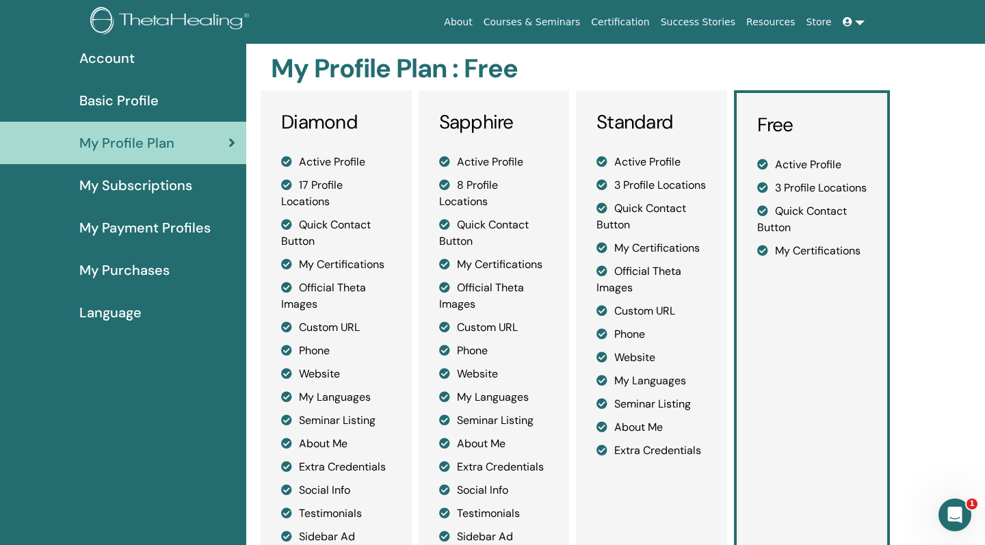
scroll to position [88, 0]
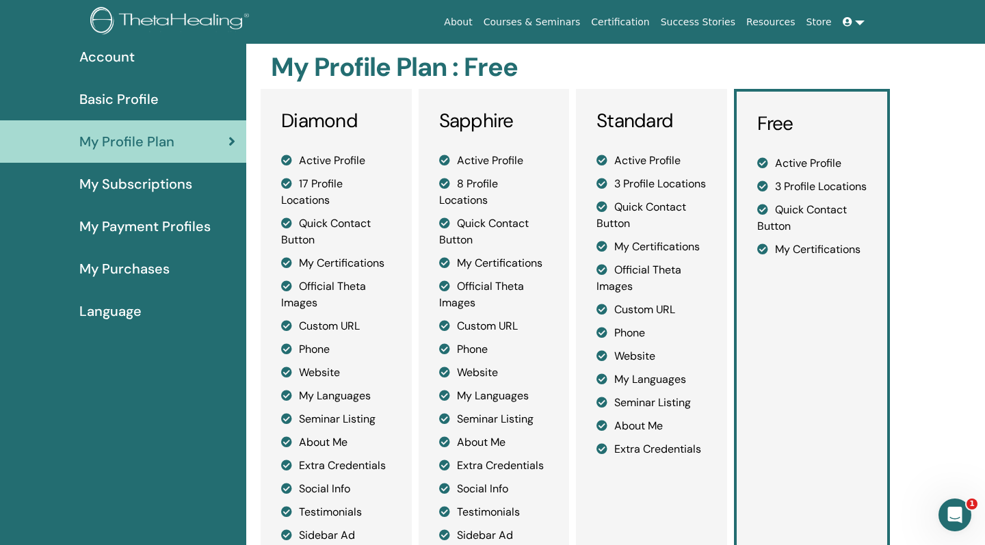
click at [660, 271] on ul "Active Profile 3 Profile Locations Quick Contact Button My Certifications Offic…" at bounding box center [651, 304] width 110 height 305
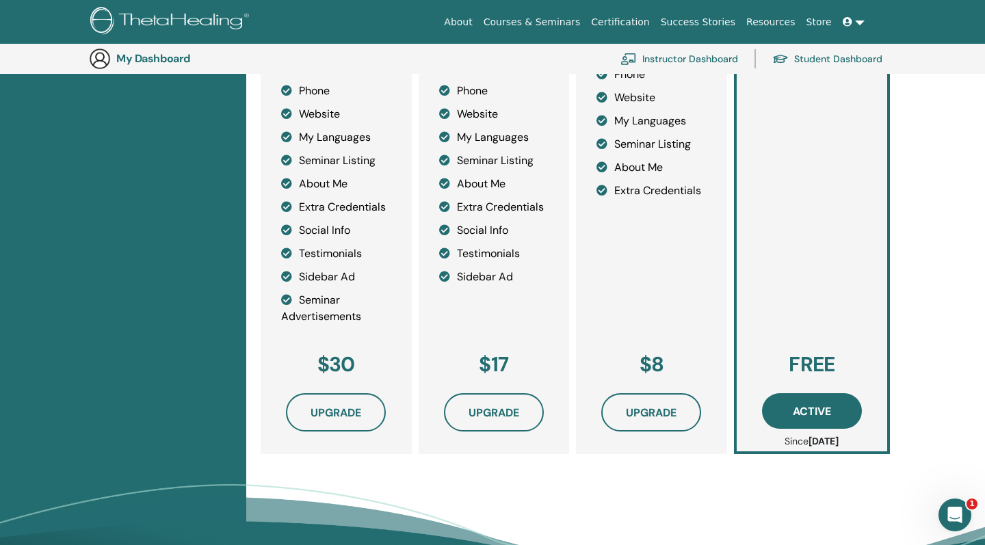
scroll to position [391, 0]
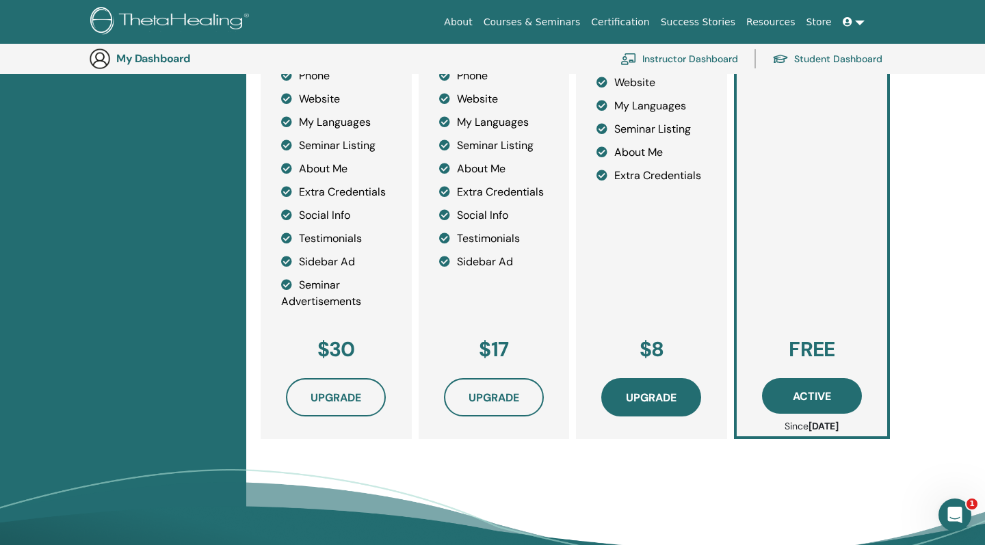
click at [654, 395] on span "Upgrade" at bounding box center [651, 397] width 51 height 14
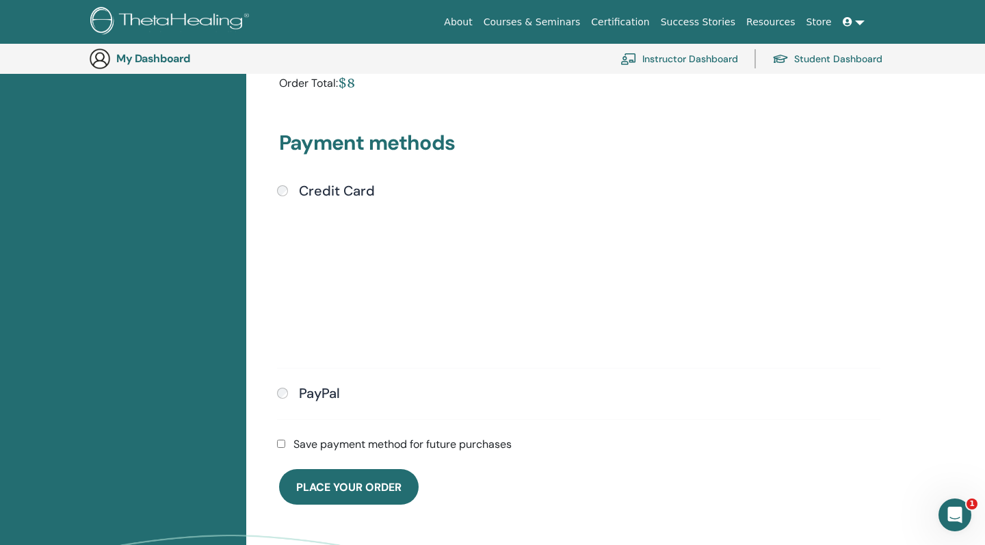
scroll to position [407, 0]
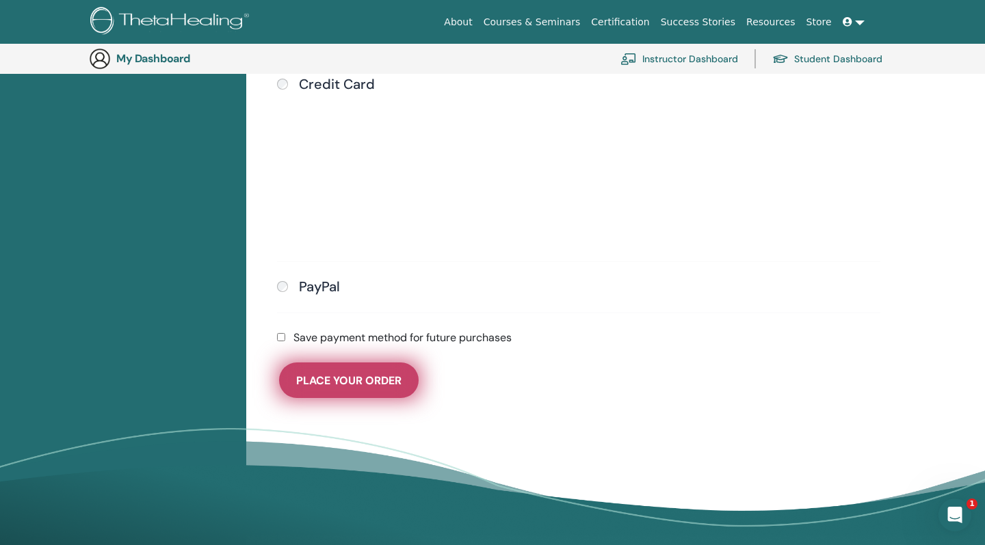
click at [375, 375] on span "Place Your Order" at bounding box center [348, 380] width 105 height 14
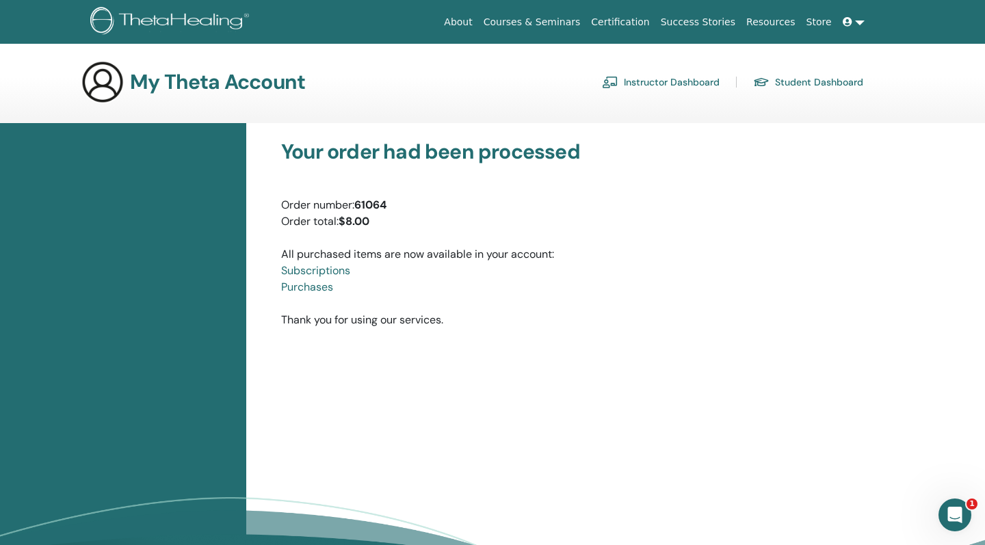
click at [693, 82] on link "Instructor Dashboard" at bounding box center [661, 82] width 118 height 22
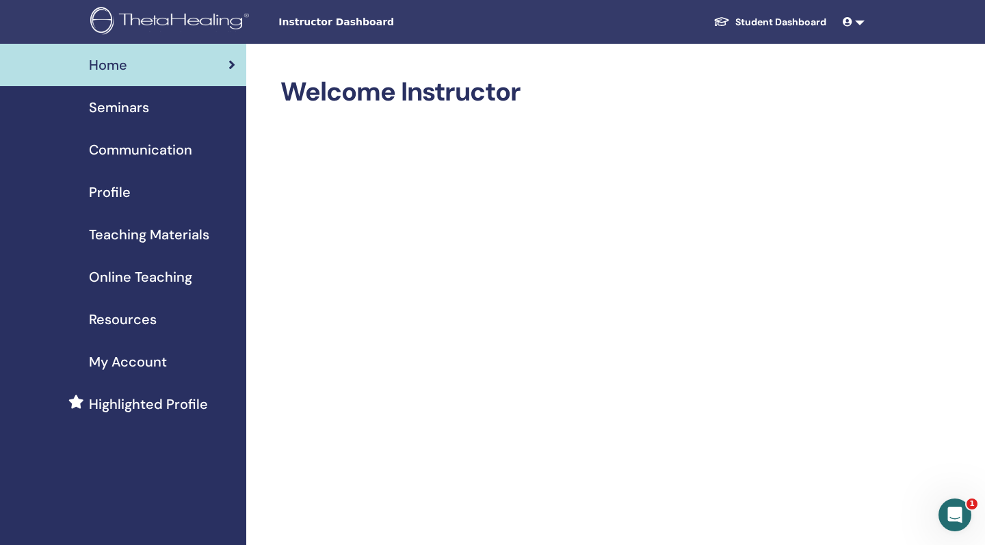
click at [135, 109] on span "Seminars" at bounding box center [119, 107] width 60 height 21
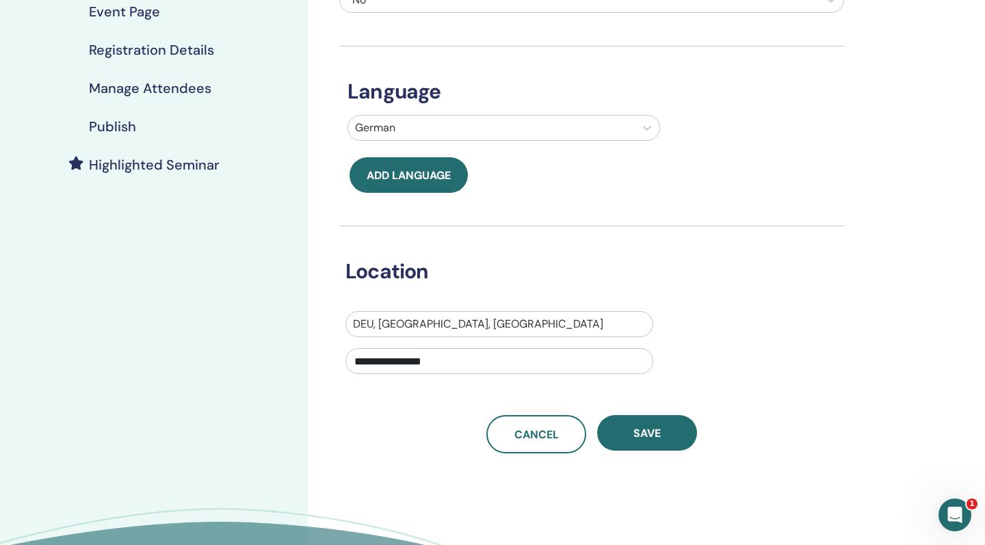
scroll to position [384, 0]
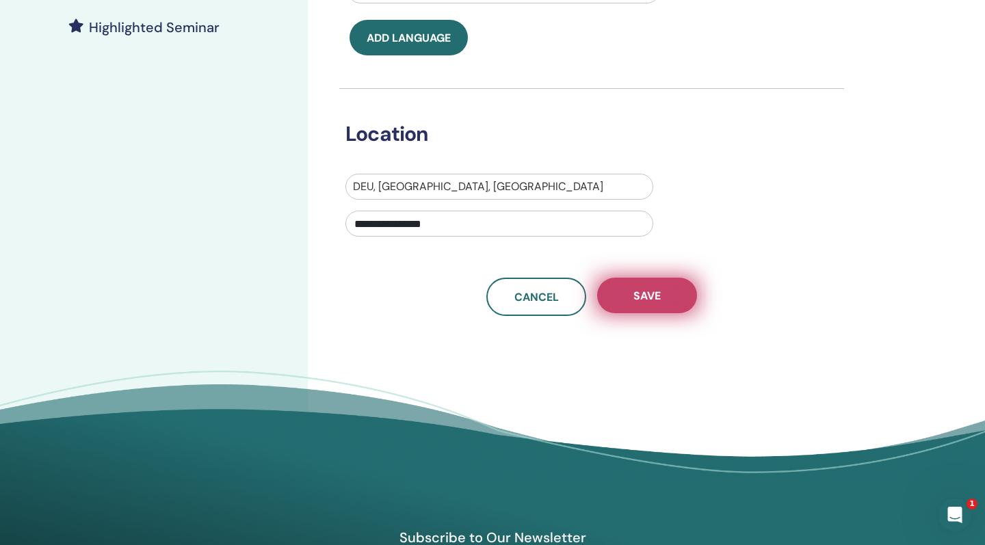
click at [653, 304] on button "Save" at bounding box center [647, 296] width 100 height 36
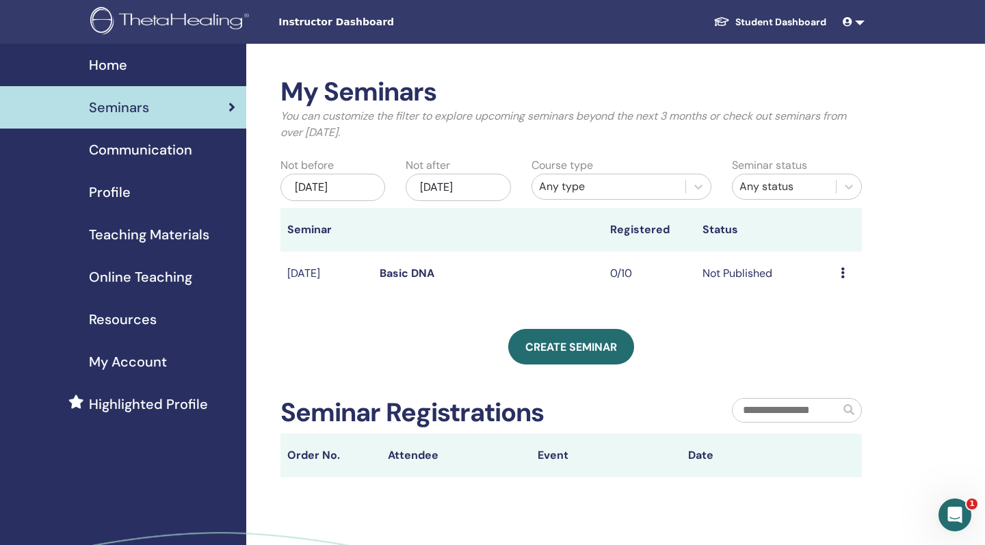
click at [855, 21] on link at bounding box center [853, 22] width 33 height 25
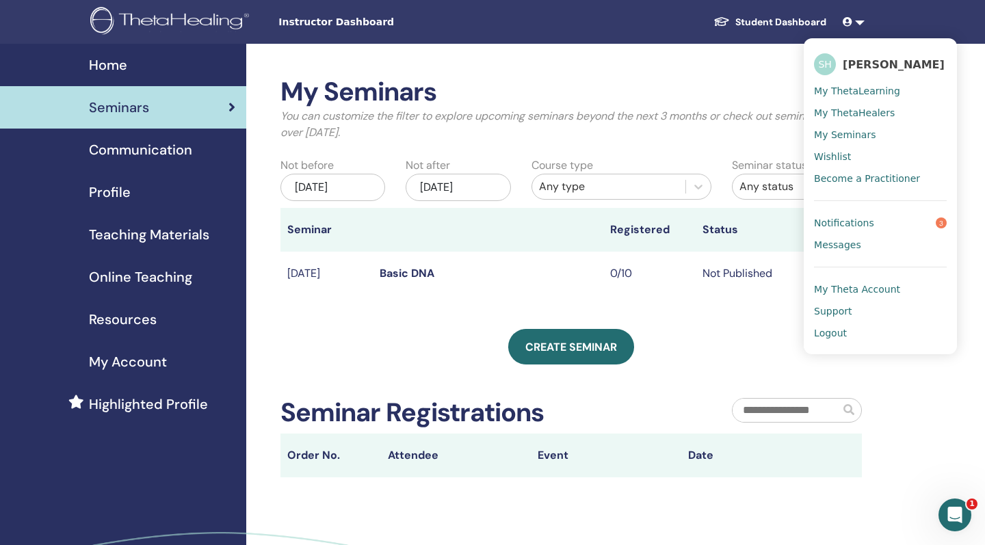
click at [665, 304] on div "My Seminars You can customize the filter to explore upcoming seminars beyond th…" at bounding box center [570, 277] width 581 height 401
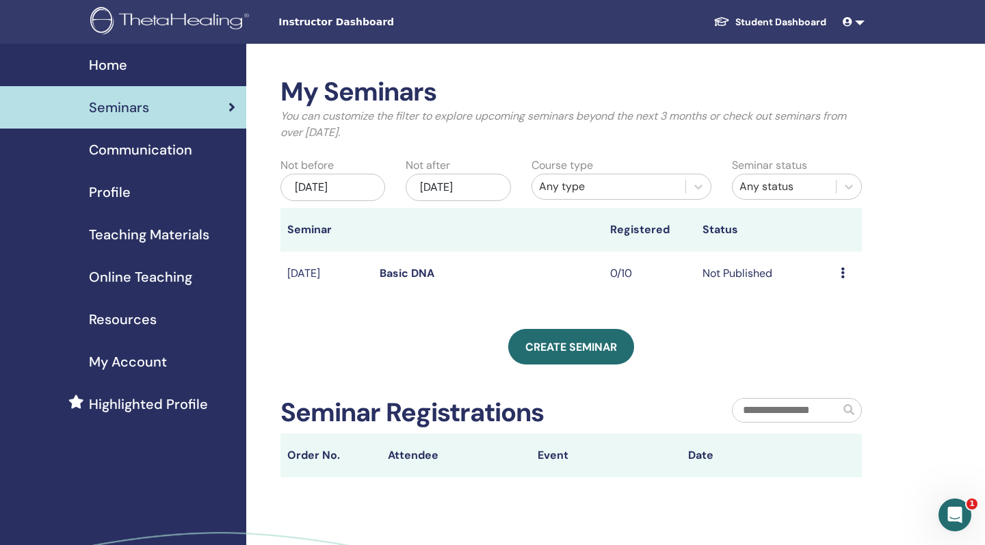
click at [149, 359] on span "My Account" at bounding box center [128, 361] width 78 height 21
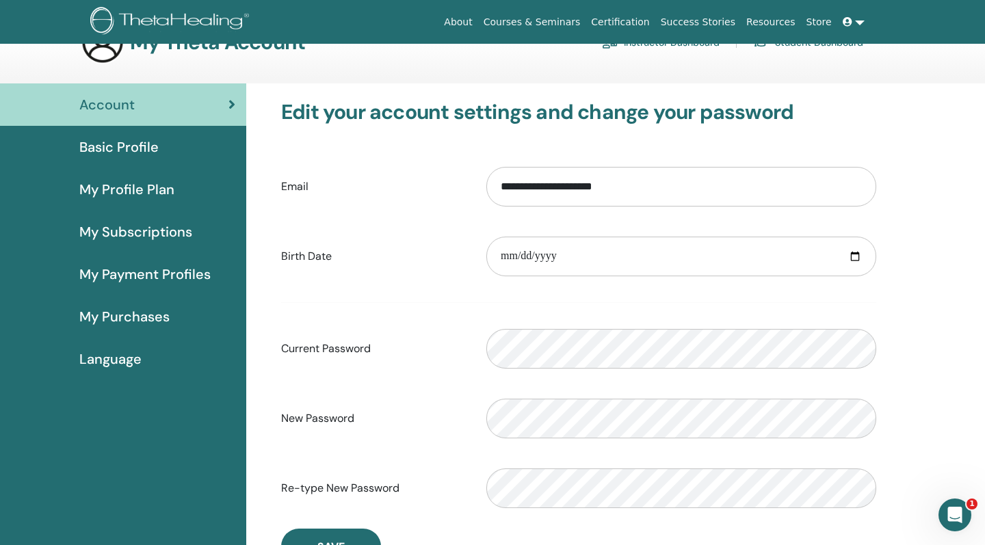
scroll to position [41, 0]
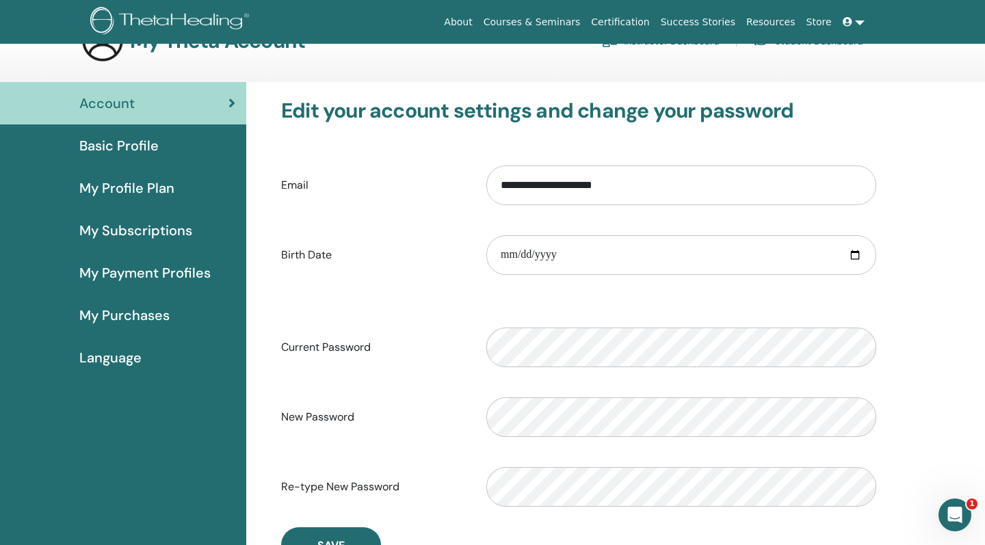
click at [181, 271] on span "My Payment Profiles" at bounding box center [144, 273] width 131 height 21
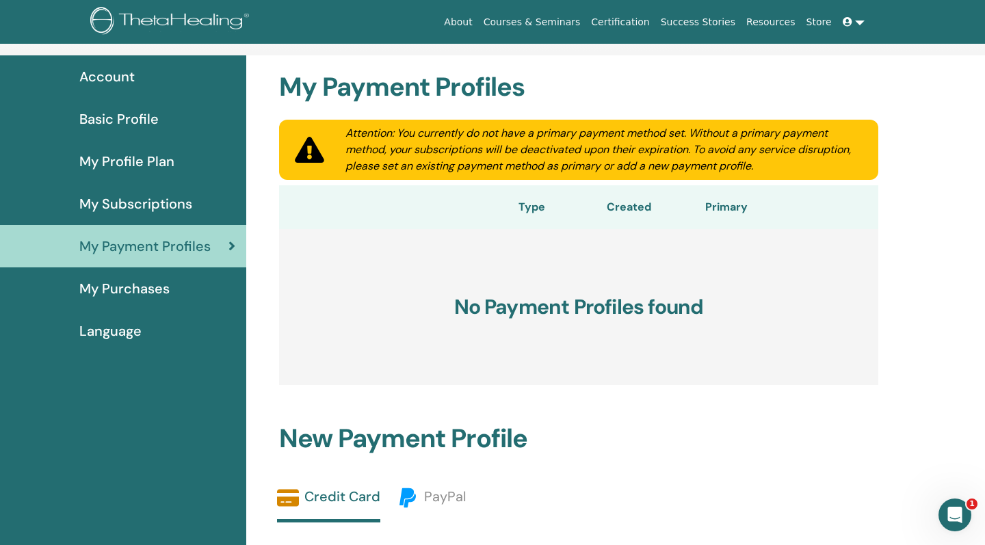
scroll to position [119, 0]
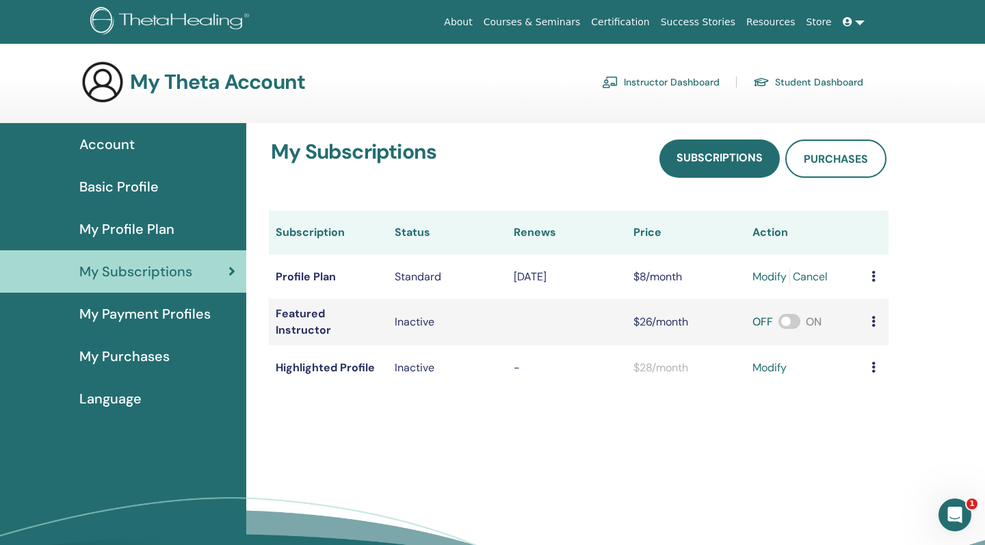
click at [703, 81] on link "Instructor Dashboard" at bounding box center [661, 82] width 118 height 22
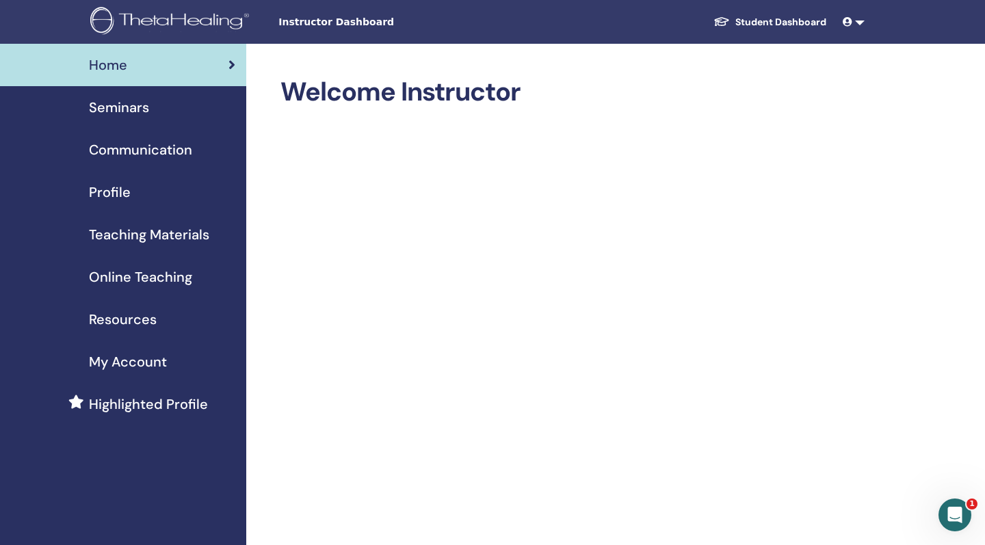
click at [148, 152] on span "Communication" at bounding box center [140, 149] width 103 height 21
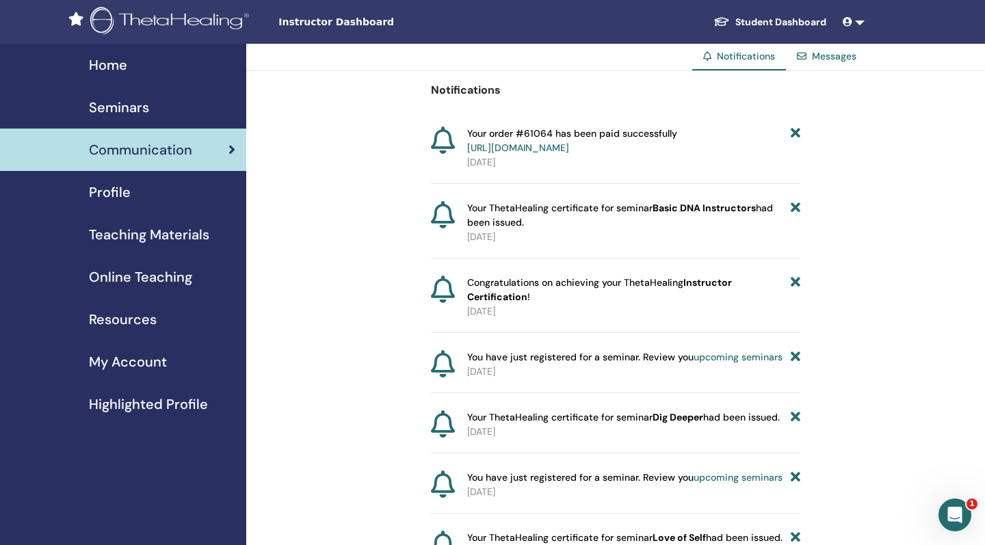
click at [168, 241] on span "Teaching Materials" at bounding box center [149, 234] width 120 height 21
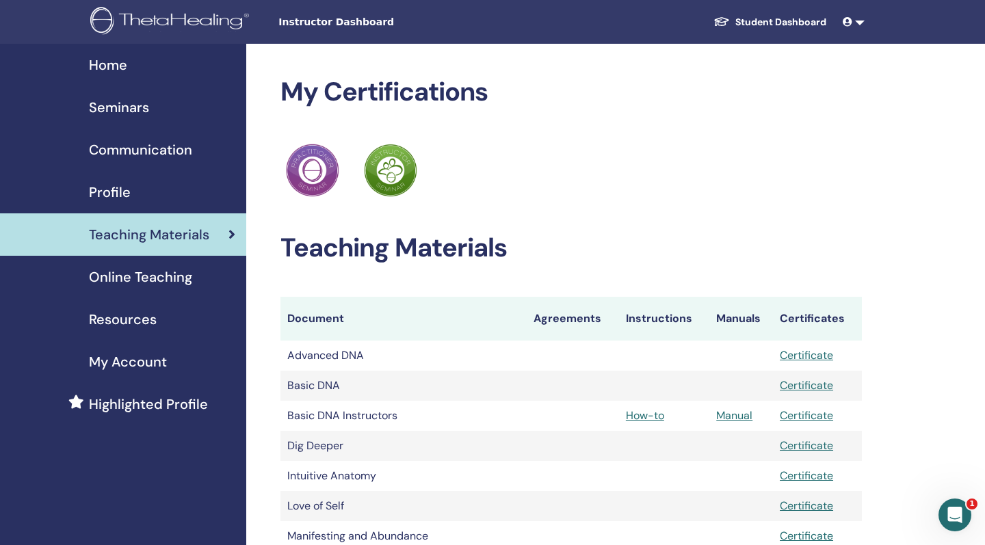
click at [116, 278] on span "Online Teaching" at bounding box center [140, 277] width 103 height 21
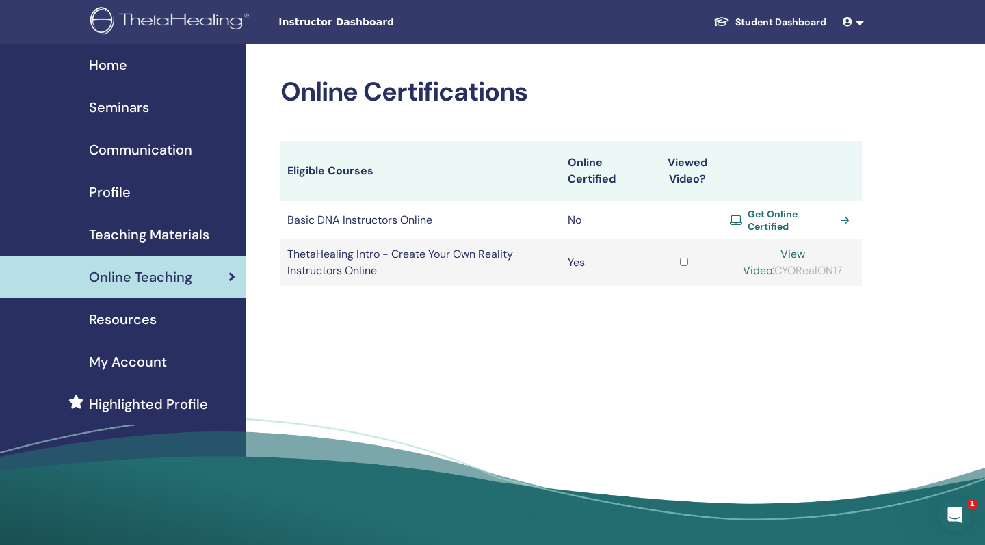
click at [784, 220] on span "Get Online Certified" at bounding box center [790, 220] width 87 height 25
click at [159, 323] on div "Resources" at bounding box center [123, 319] width 224 height 21
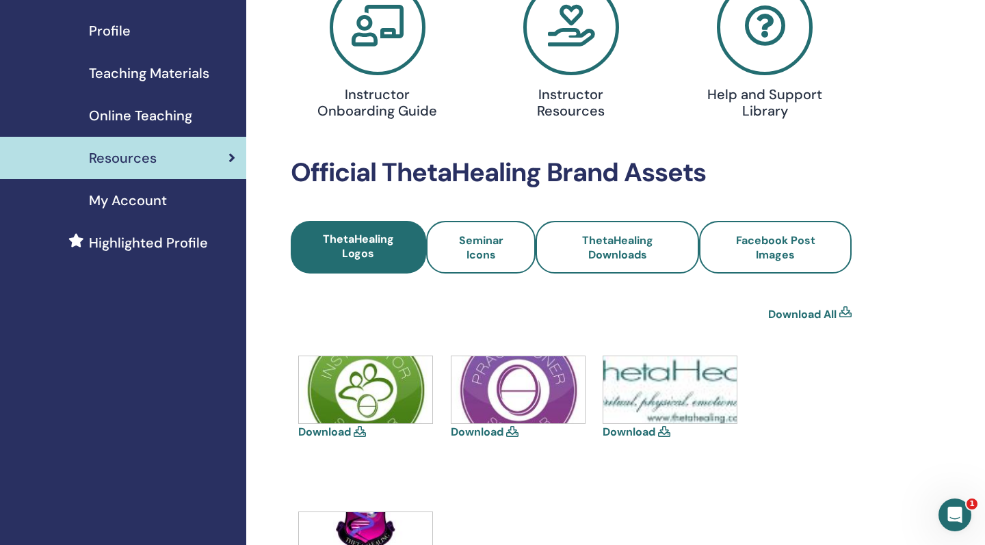
scroll to position [49, 0]
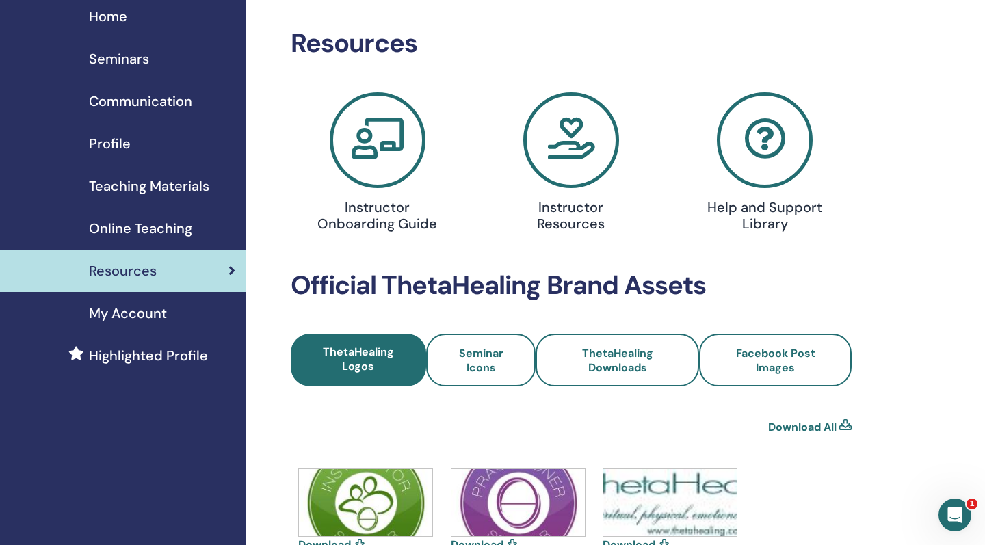
click at [147, 314] on span "My Account" at bounding box center [128, 313] width 78 height 21
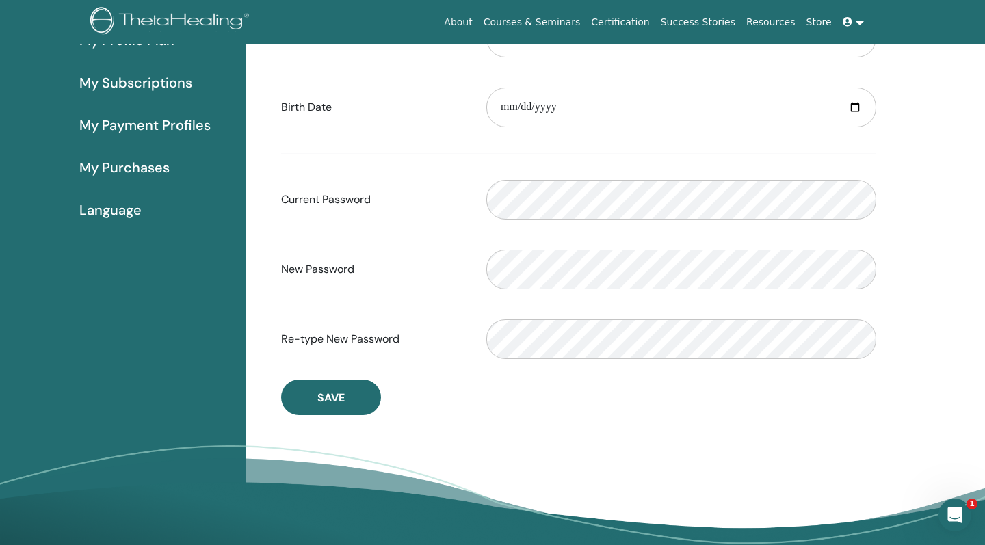
scroll to position [47, 0]
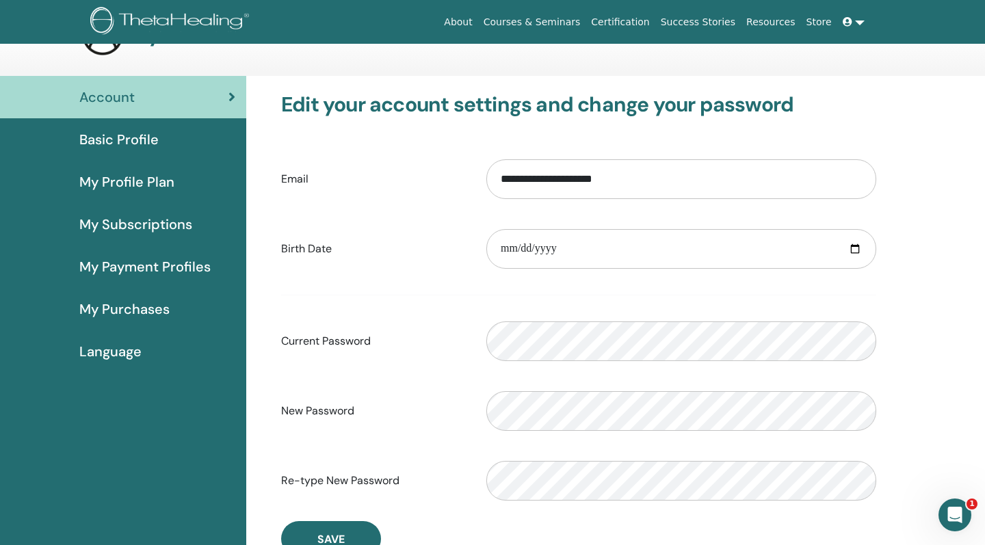
click at [158, 176] on span "My Profile Plan" at bounding box center [126, 182] width 95 height 21
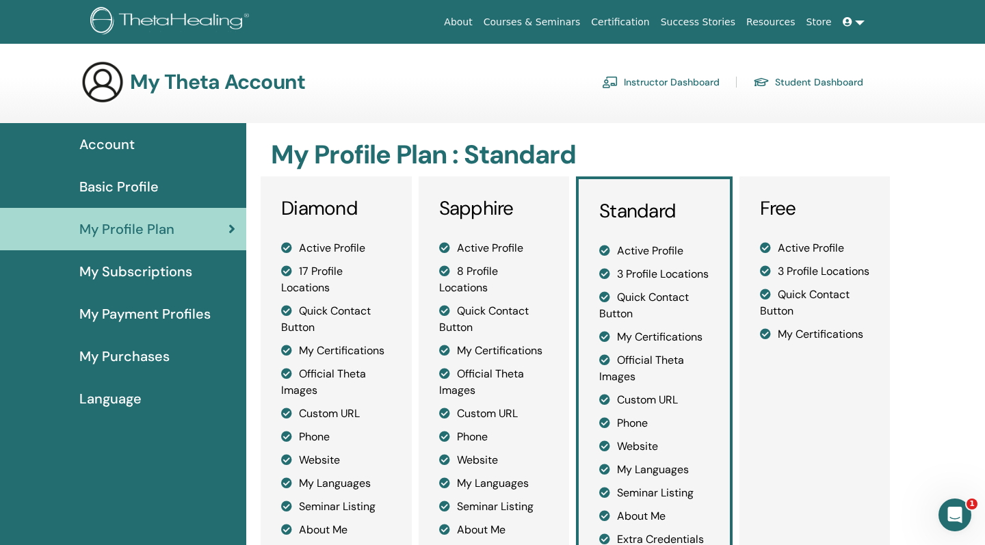
click at [696, 79] on link "Instructor Dashboard" at bounding box center [661, 82] width 118 height 22
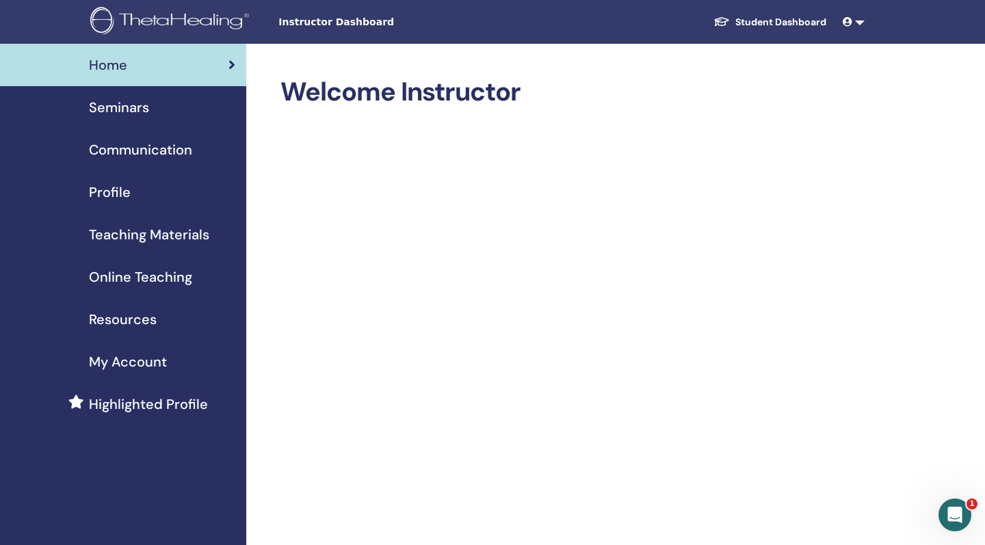
click at [132, 107] on span "Seminars" at bounding box center [119, 107] width 60 height 21
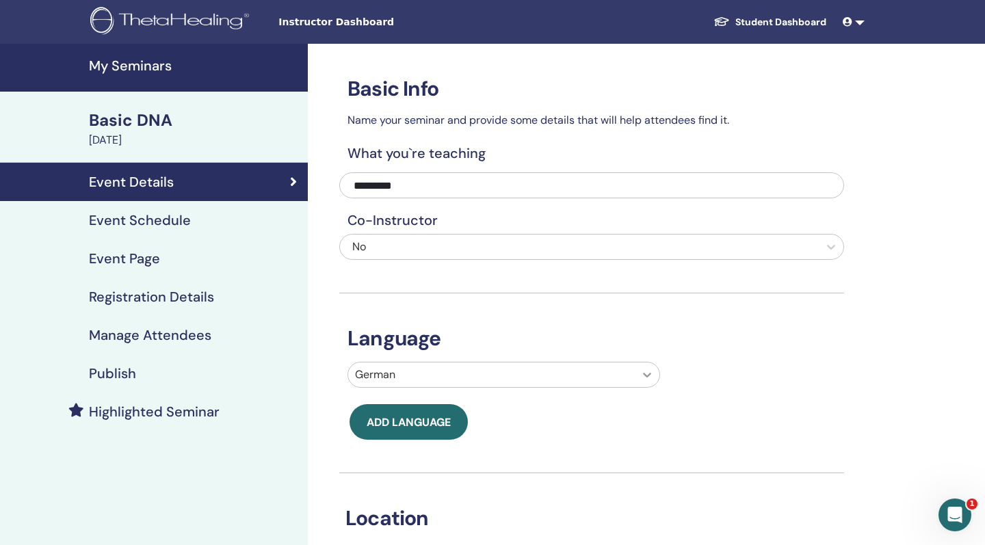
scroll to position [440, 0]
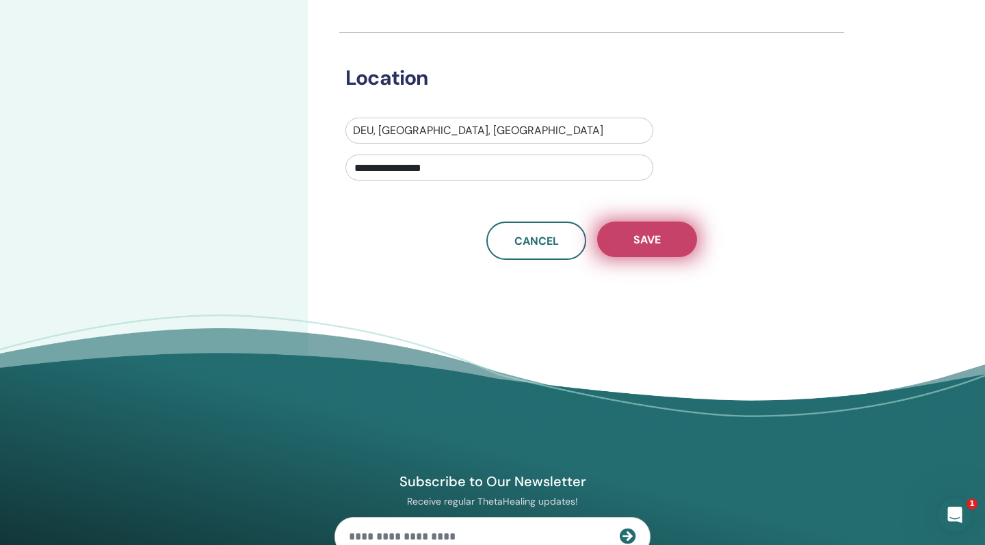
click at [672, 248] on button "Save" at bounding box center [647, 240] width 100 height 36
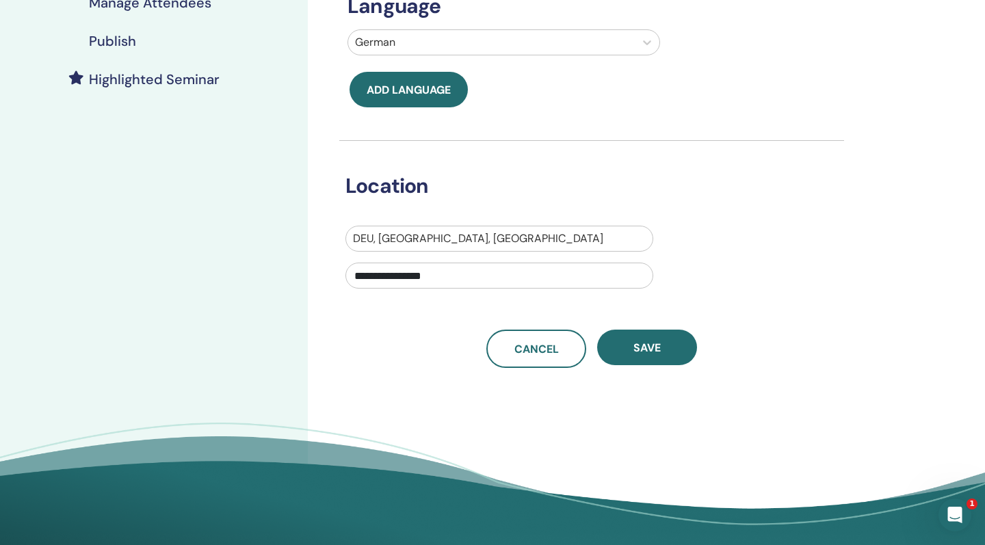
scroll to position [559, 0]
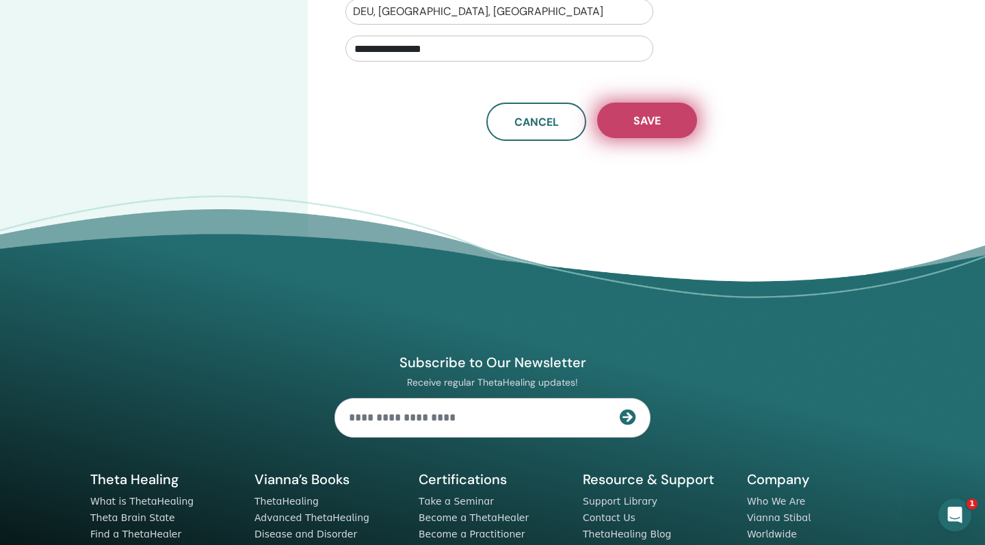
click at [676, 117] on button "Save" at bounding box center [647, 121] width 100 height 36
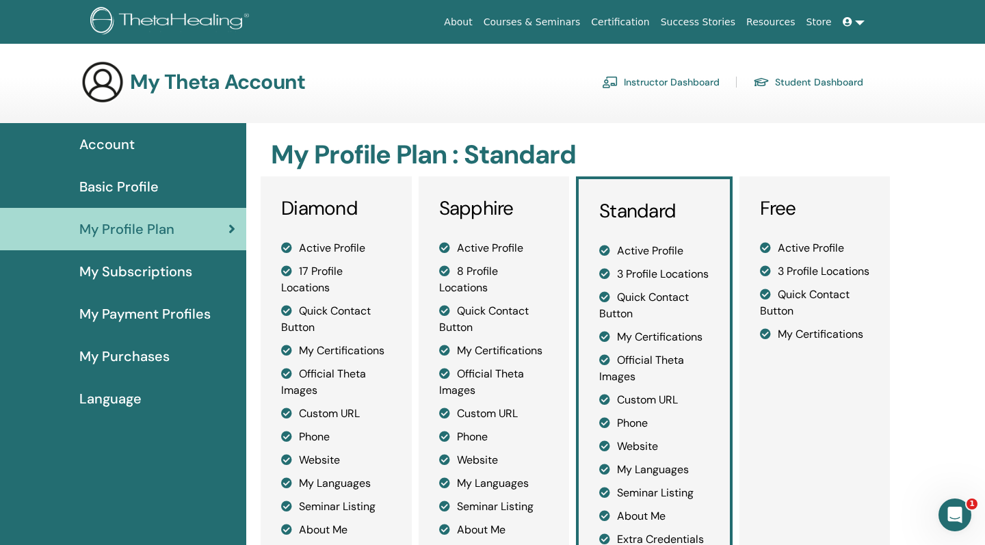
click at [105, 148] on span "Account" at bounding box center [106, 144] width 55 height 21
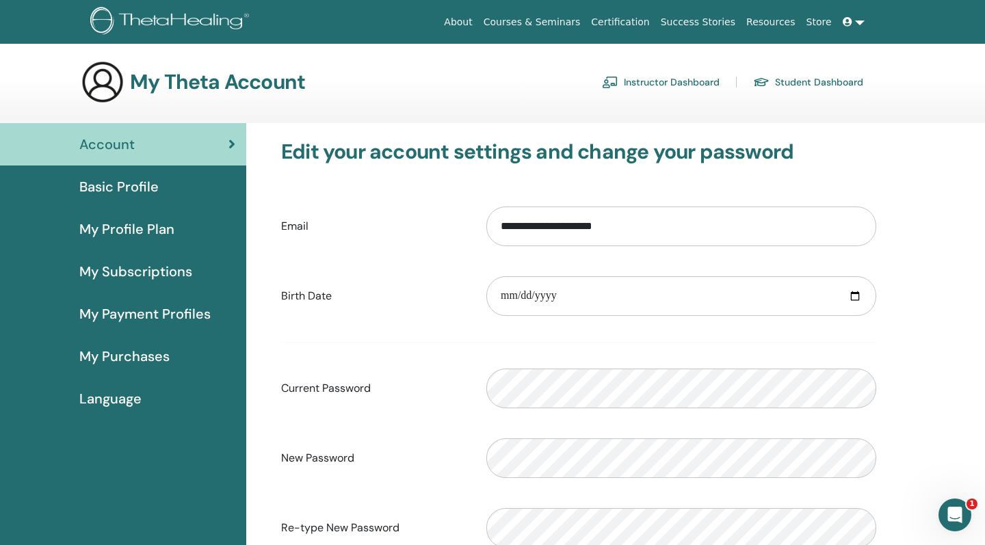
click at [699, 87] on link "Instructor Dashboard" at bounding box center [661, 82] width 118 height 22
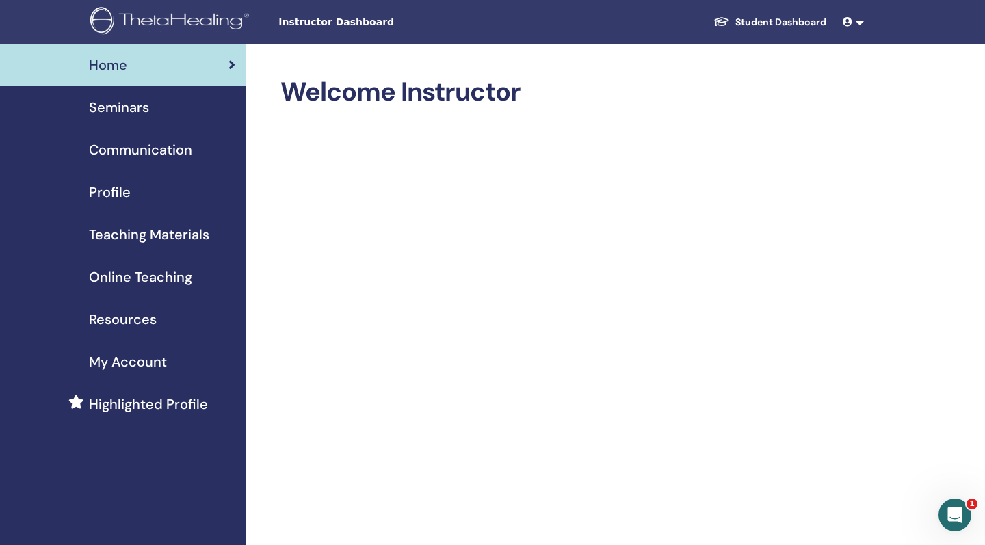
click at [103, 197] on span "Profile" at bounding box center [110, 192] width 42 height 21
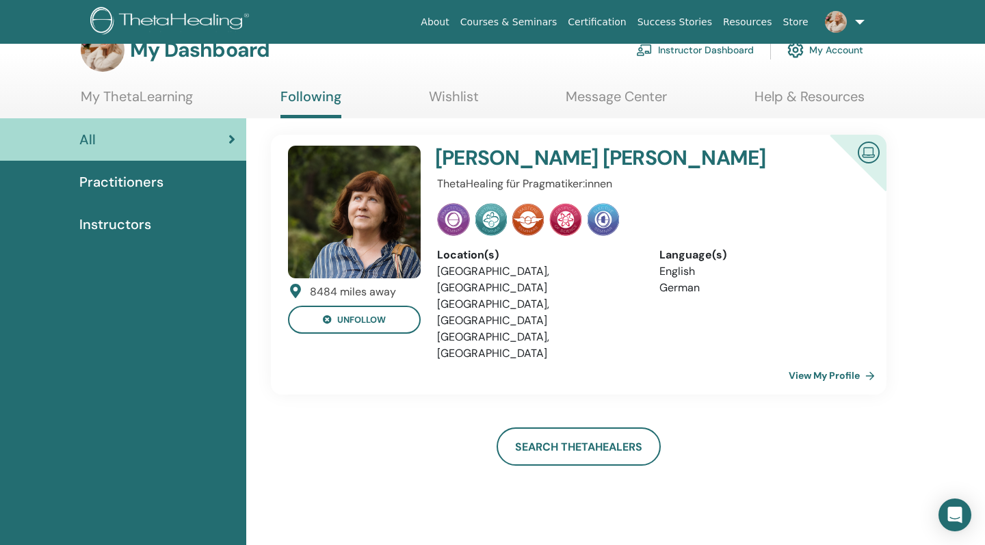
scroll to position [37, 0]
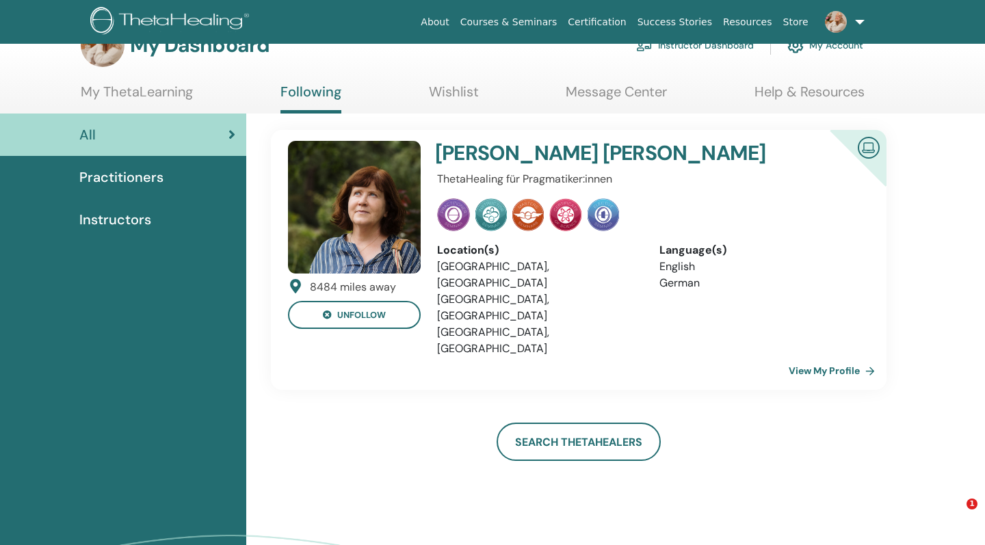
click at [349, 190] on img at bounding box center [354, 207] width 133 height 133
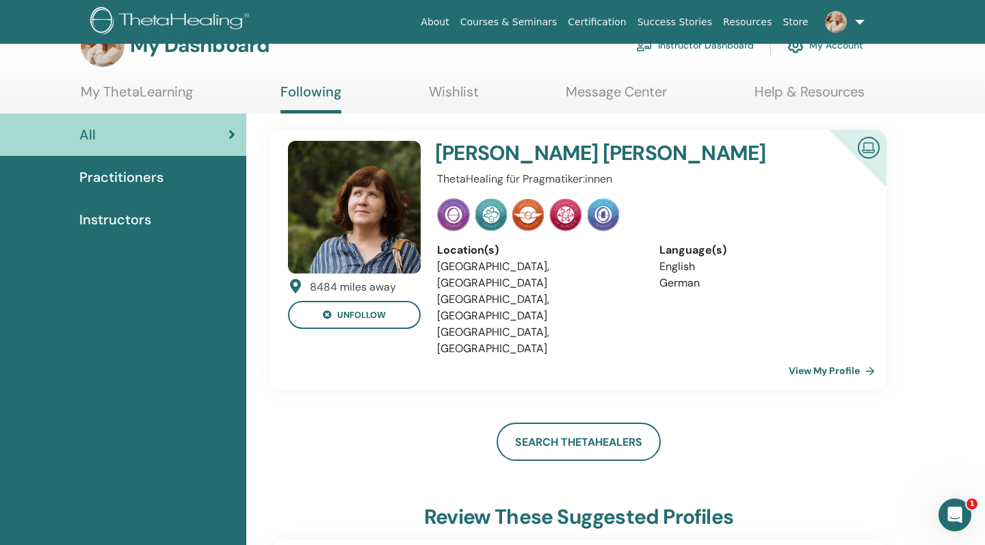
scroll to position [0, 0]
click at [818, 357] on link "View My Profile" at bounding box center [834, 370] width 92 height 27
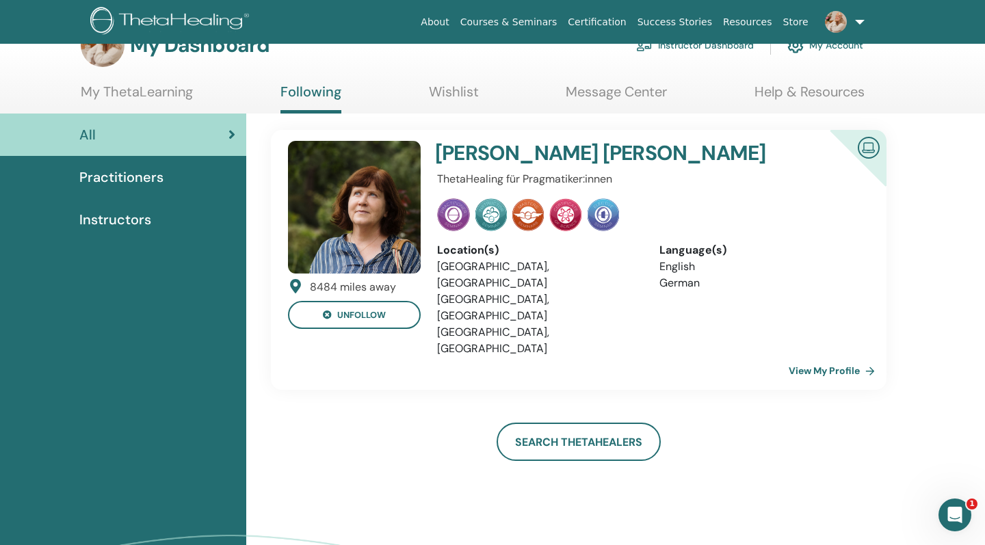
click at [817, 357] on link "View My Profile" at bounding box center [834, 370] width 92 height 27
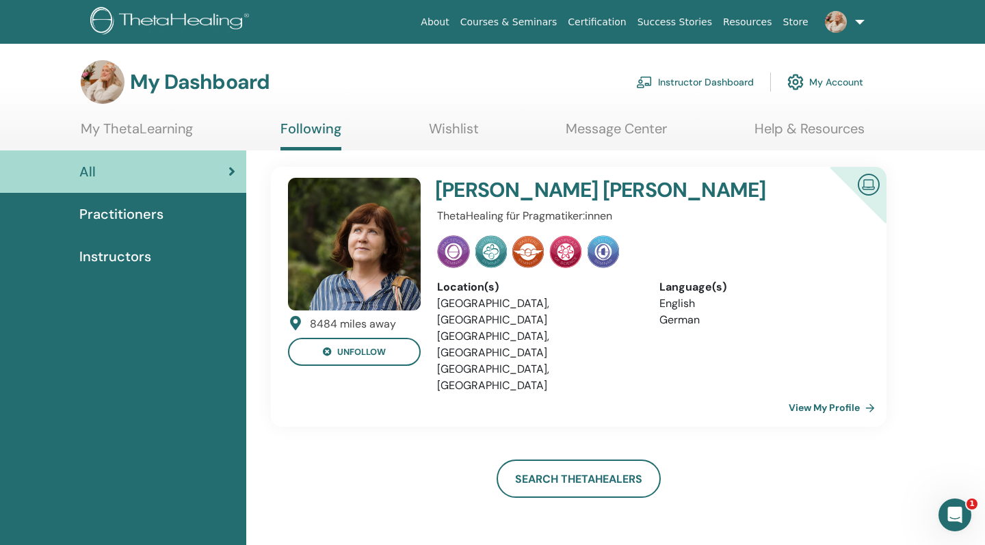
click at [164, 218] on div "Practitioners" at bounding box center [123, 214] width 224 height 21
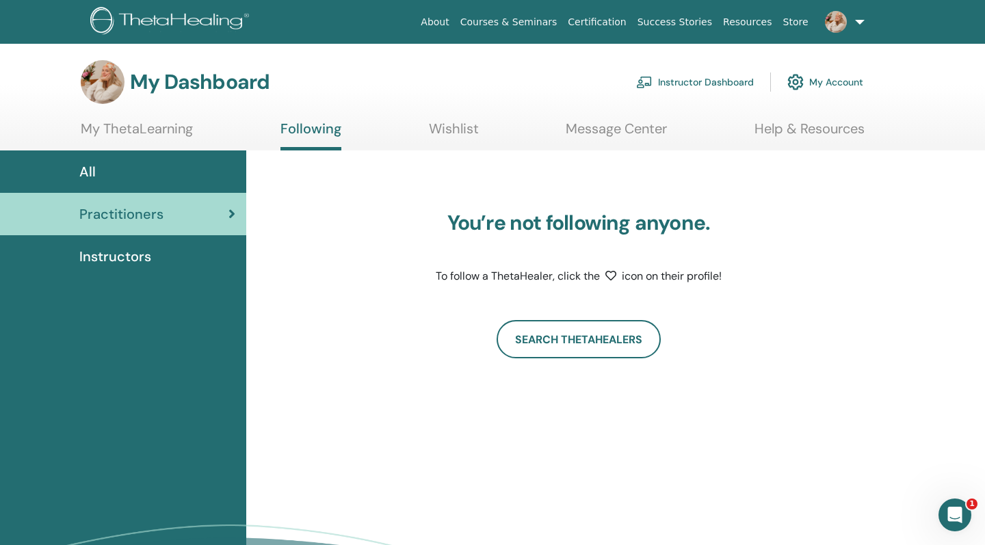
click at [155, 245] on link "Instructors" at bounding box center [123, 256] width 246 height 42
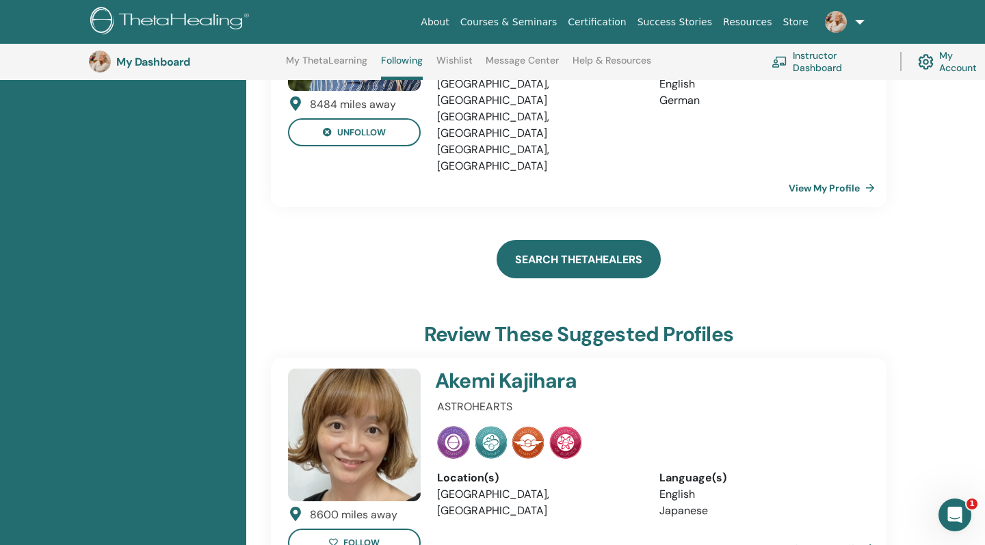
scroll to position [283, 0]
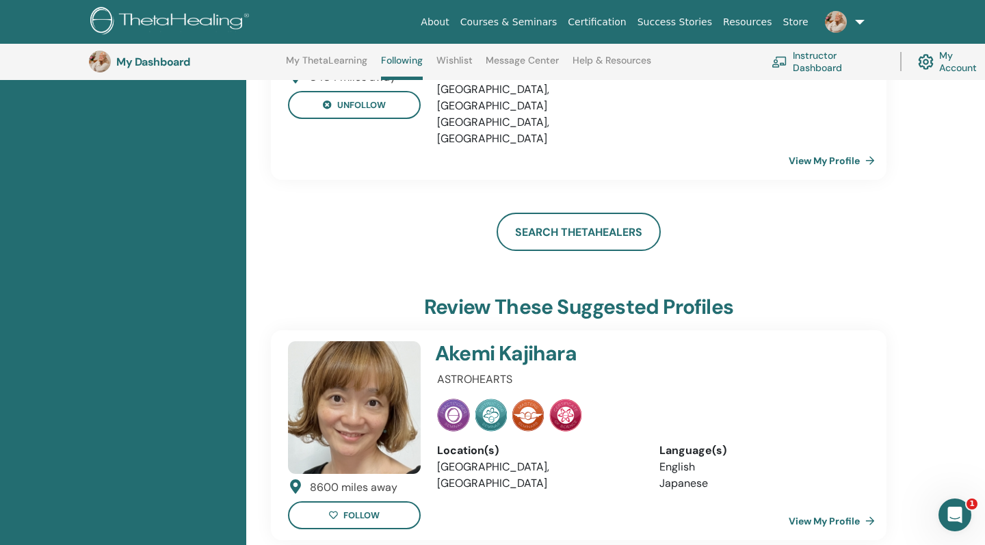
click at [816, 507] on link "View My Profile" at bounding box center [834, 520] width 92 height 27
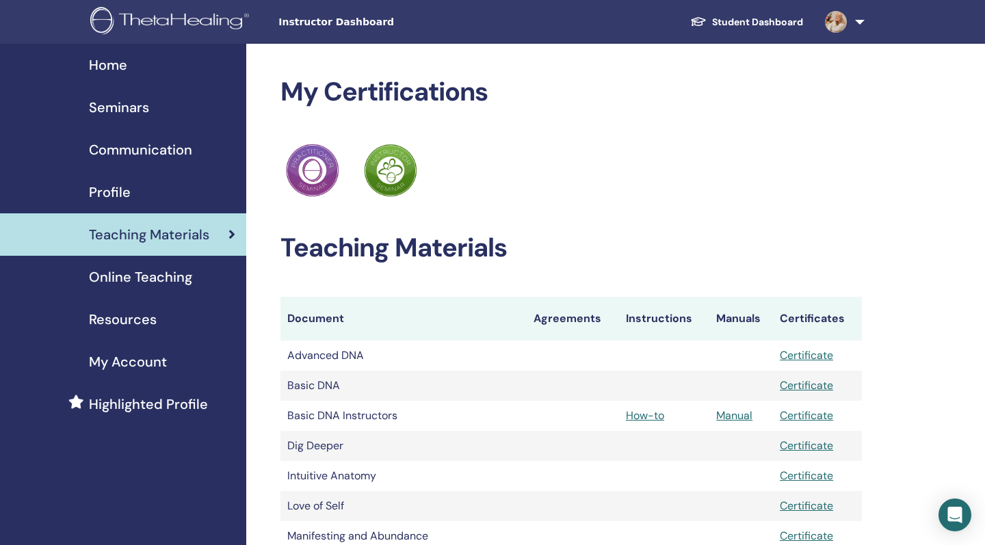
drag, startPoint x: 0, startPoint y: 0, endPoint x: 176, endPoint y: 279, distance: 329.7
click at [176, 279] on span "Online Teaching" at bounding box center [140, 277] width 103 height 21
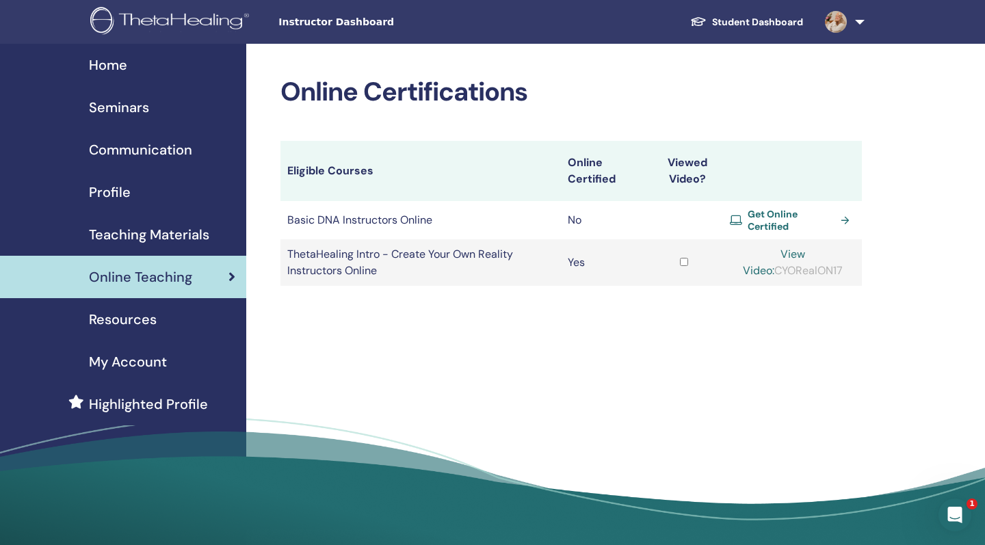
click at [819, 264] on div "View Video: CYORealON17" at bounding box center [792, 262] width 125 height 33
click at [812, 265] on div "View Video: CYORealON17" at bounding box center [792, 262] width 125 height 33
click at [805, 253] on link "View Video:" at bounding box center [774, 262] width 62 height 31
drag, startPoint x: 837, startPoint y: 265, endPoint x: 752, endPoint y: 265, distance: 84.8
click at [752, 265] on div "View Video: CYORealON17" at bounding box center [792, 262] width 125 height 33
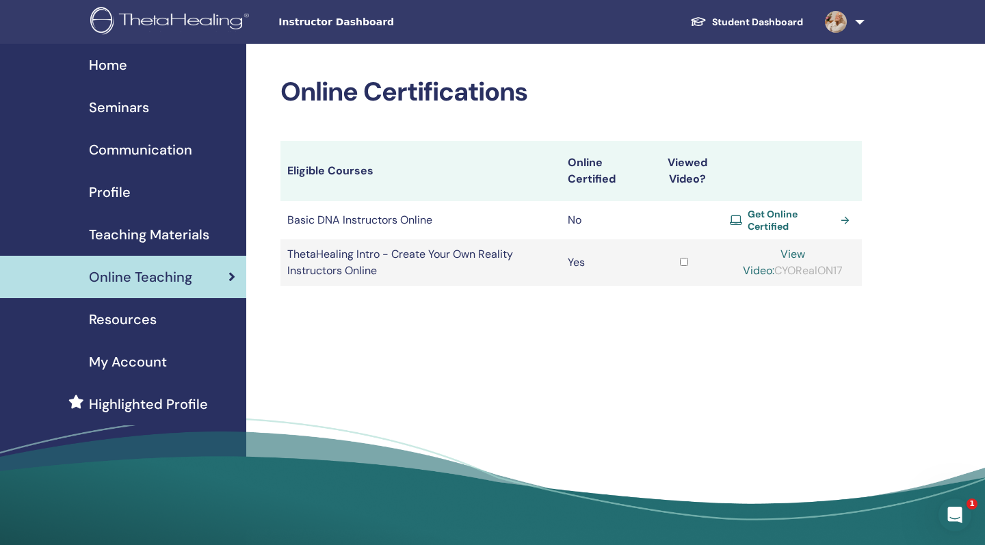
copy div "CYORealON17"
click at [805, 250] on link "View Video:" at bounding box center [774, 262] width 62 height 31
click at [153, 237] on span "Teaching Materials" at bounding box center [149, 234] width 120 height 21
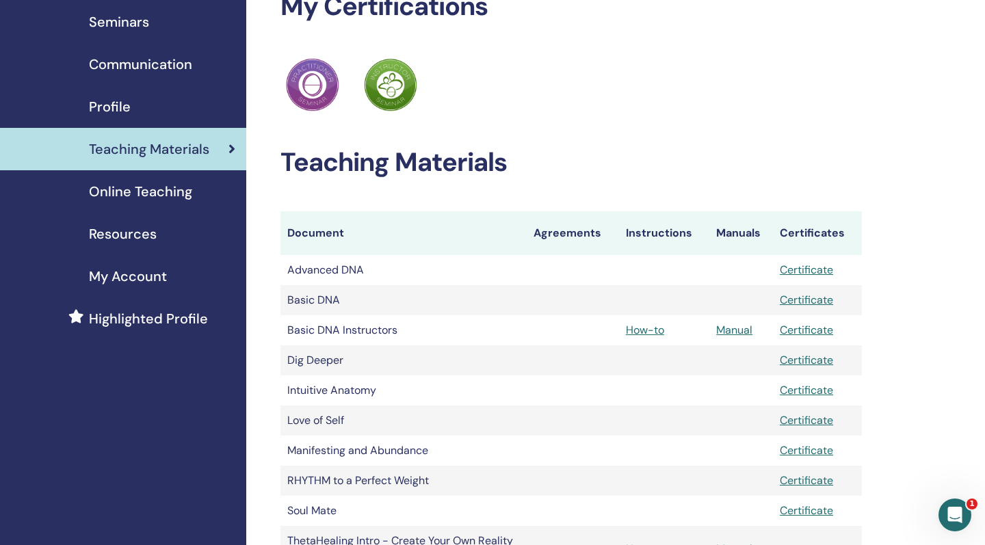
scroll to position [103, 0]
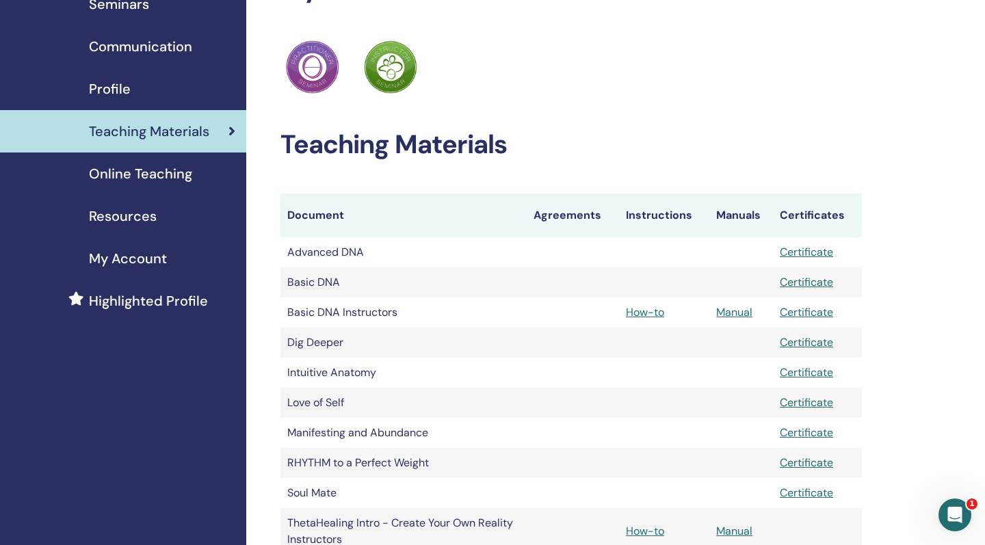
click at [811, 312] on link "Certificate" at bounding box center [806, 312] width 53 height 14
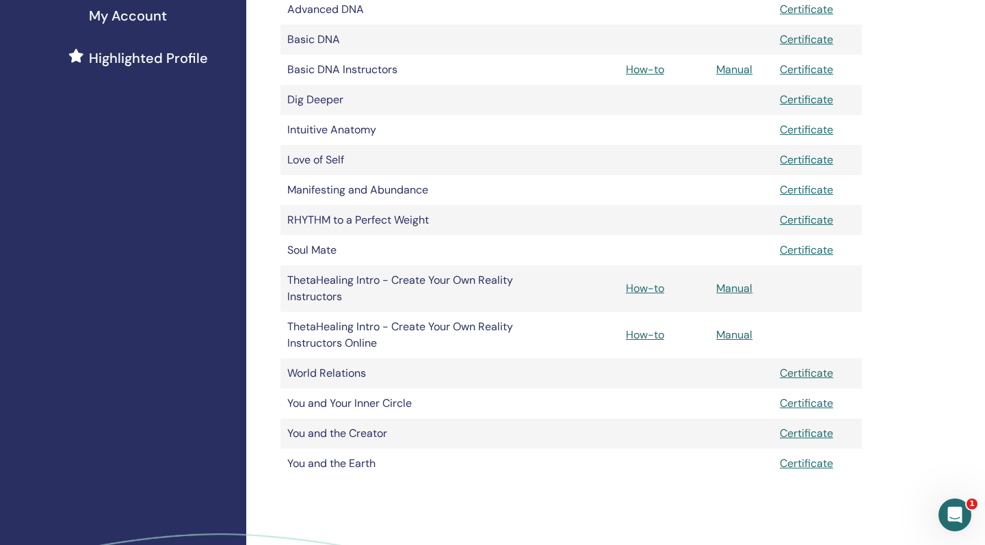
scroll to position [45, 0]
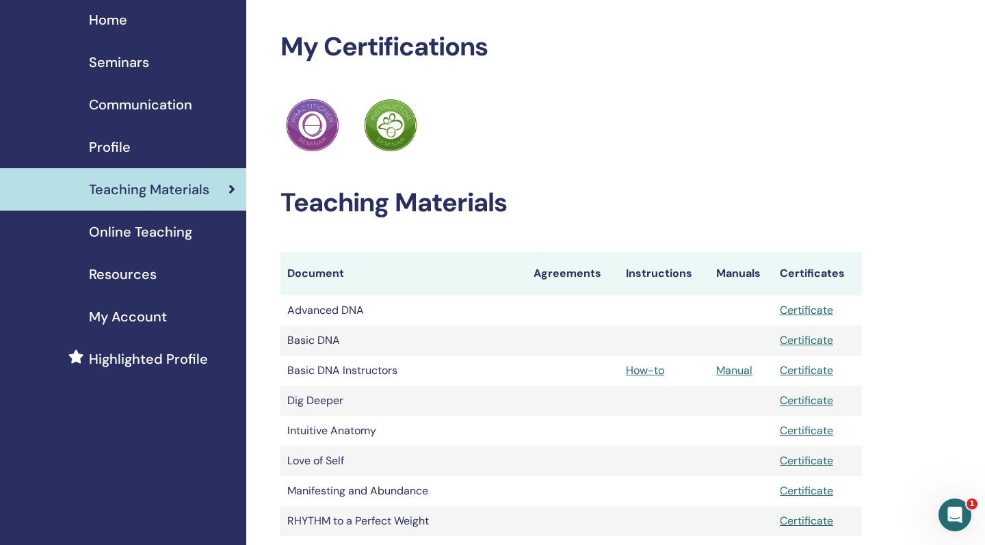
click at [147, 146] on div "Profile" at bounding box center [123, 147] width 224 height 21
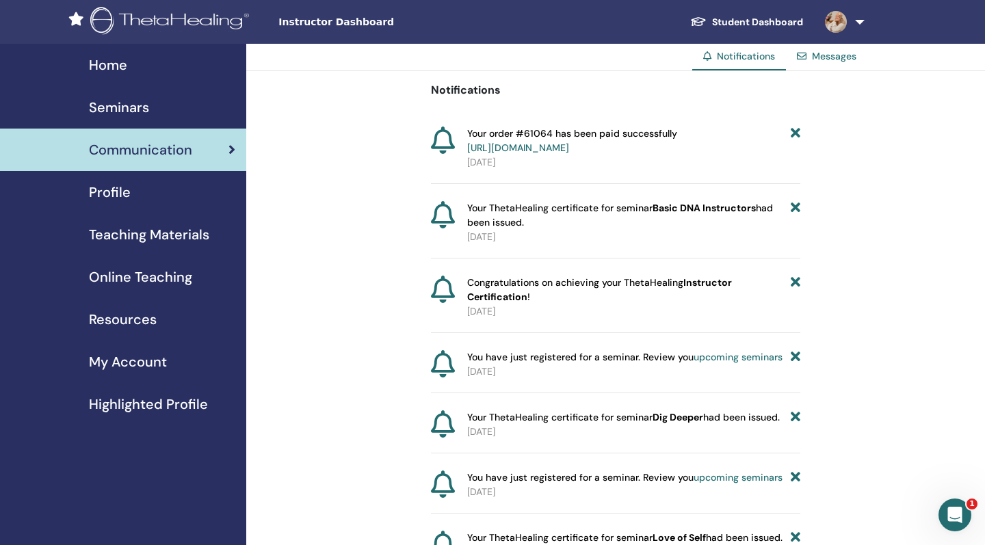
click at [146, 181] on link "Profile" at bounding box center [123, 192] width 246 height 42
click at [95, 101] on span "Seminars" at bounding box center [119, 107] width 60 height 21
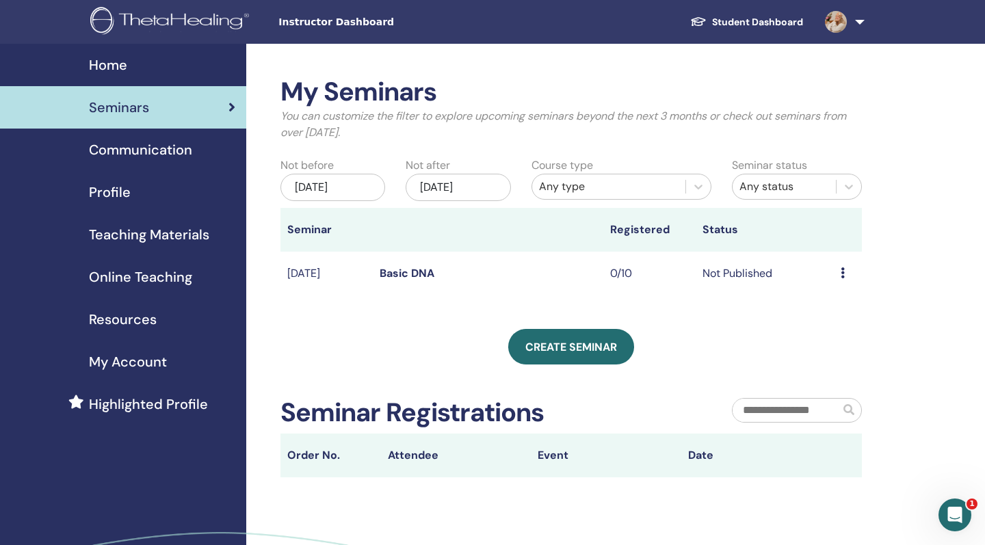
click at [842, 276] on icon at bounding box center [842, 272] width 4 height 11
click at [847, 332] on link "Attendees" at bounding box center [839, 328] width 52 height 14
click at [146, 147] on span "Communication" at bounding box center [140, 149] width 103 height 21
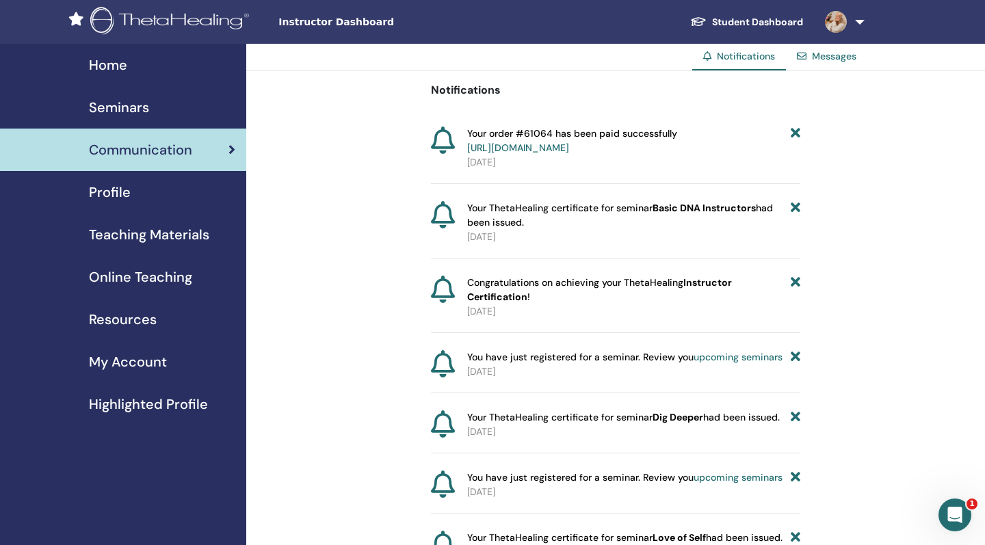
click at [127, 186] on span "Profile" at bounding box center [110, 192] width 42 height 21
